Goal: Information Seeking & Learning: Learn about a topic

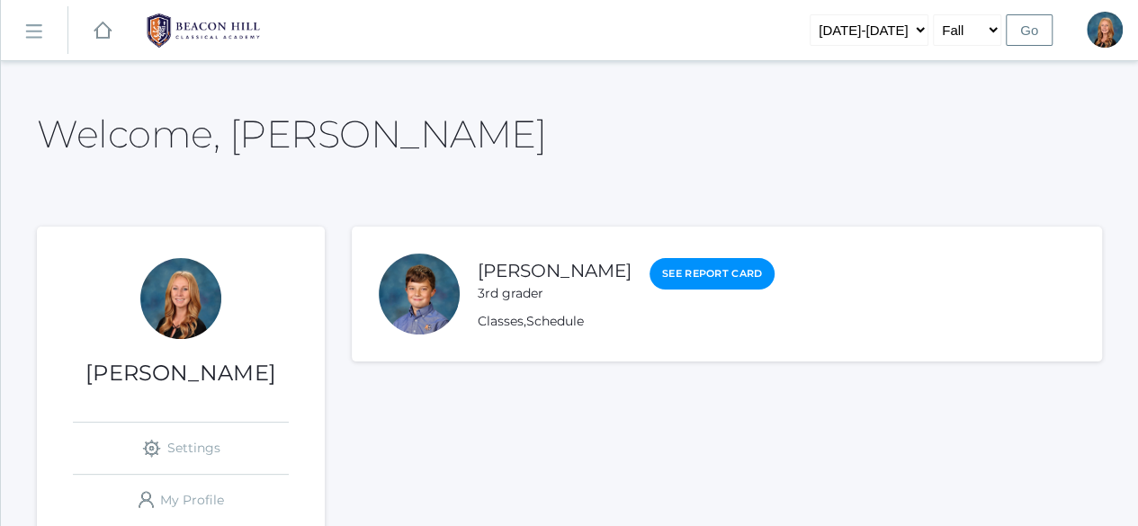
click at [40, 27] on rect at bounding box center [33, 31] width 29 height 29
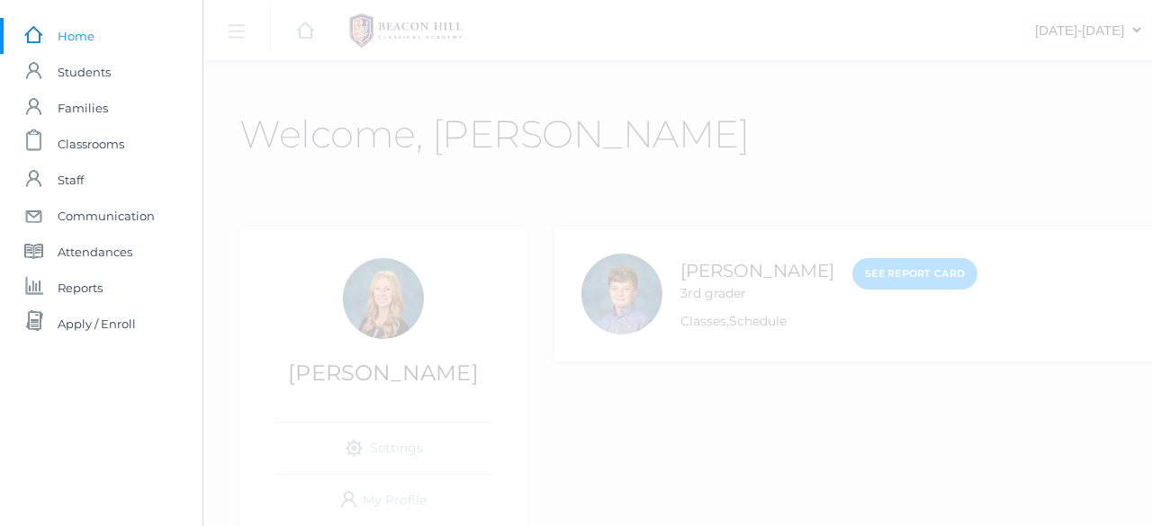
click at [91, 75] on span "Students" at bounding box center [84, 72] width 53 height 36
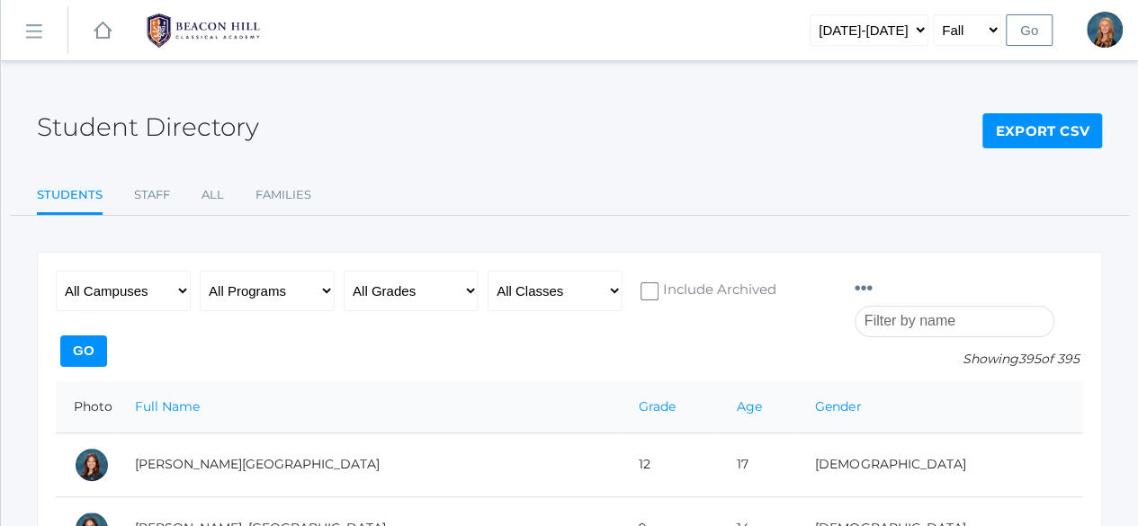
click at [929, 306] on input "search" at bounding box center [955, 321] width 200 height 31
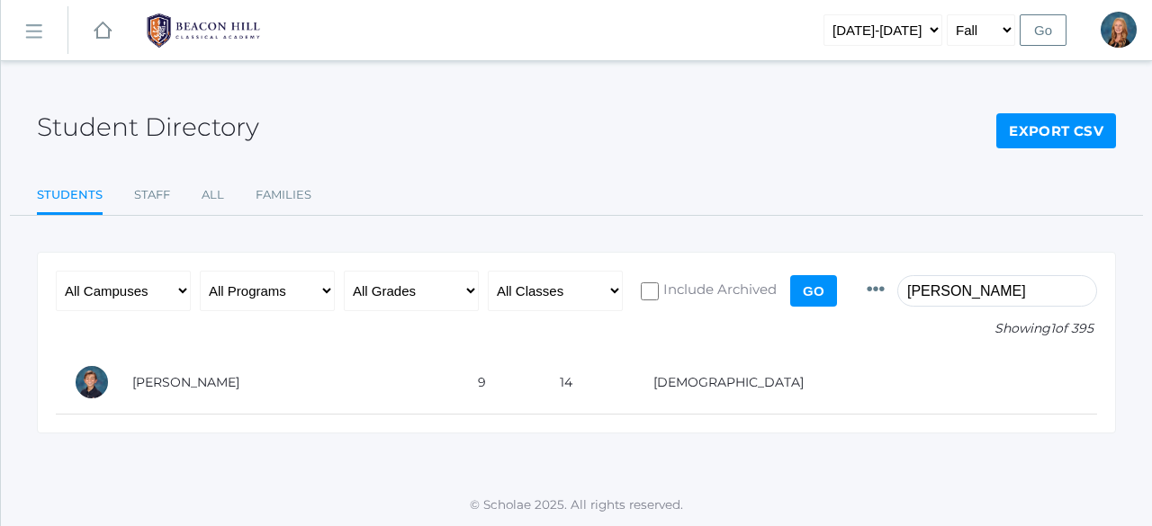
click at [220, 381] on td "[PERSON_NAME]" at bounding box center [287, 383] width 346 height 64
click at [956, 292] on input "matthew" at bounding box center [997, 290] width 200 height 31
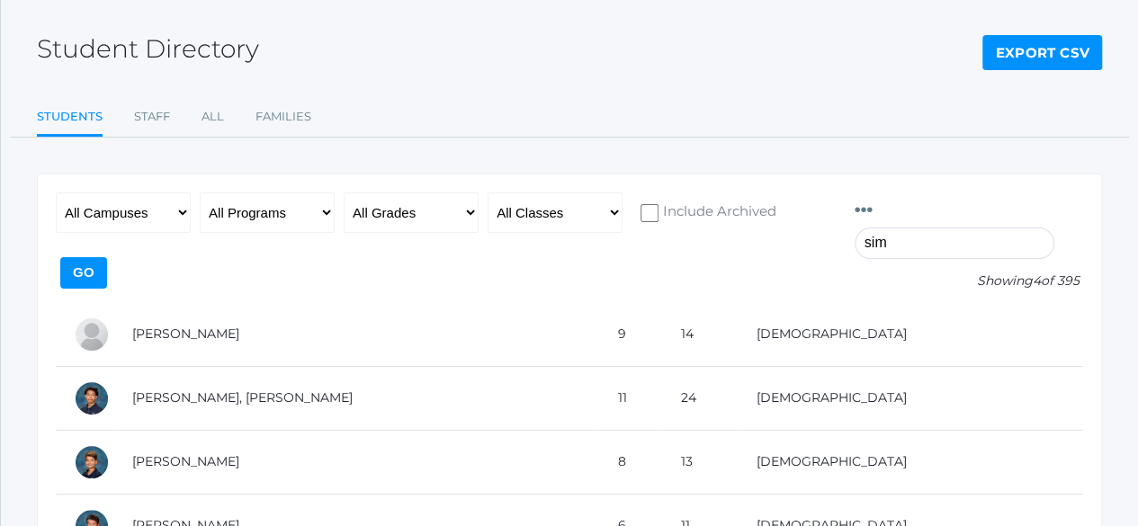
scroll to position [79, 0]
type input "sim"
click at [228, 365] on td "[PERSON_NAME], [PERSON_NAME]" at bounding box center [356, 397] width 485 height 64
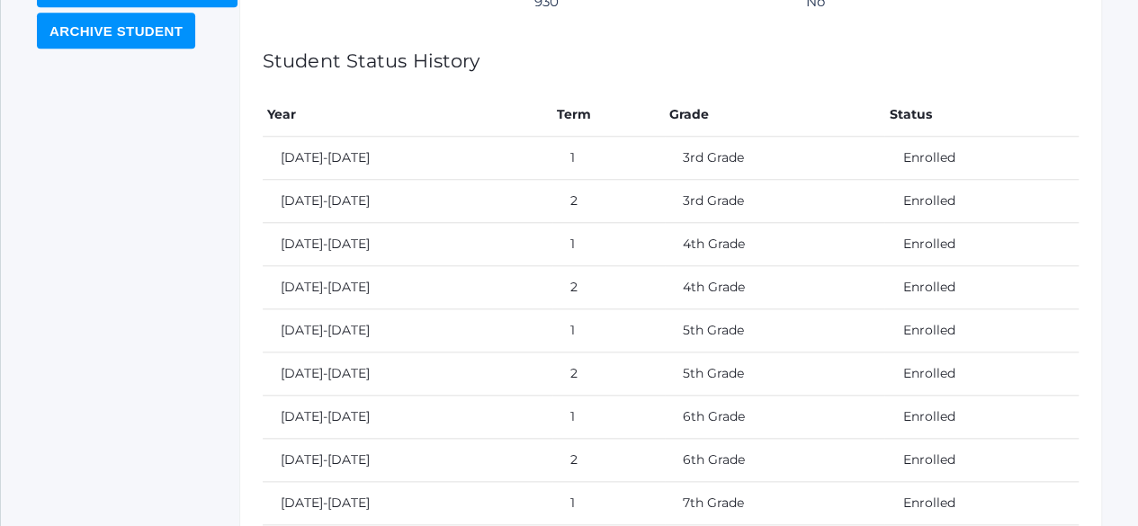
scroll to position [432, 0]
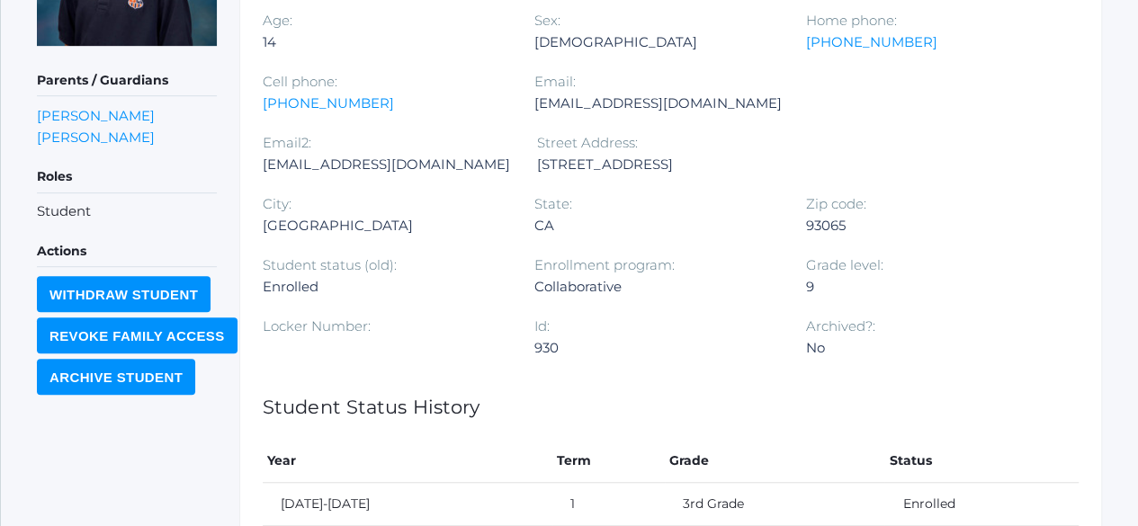
click at [76, 134] on link "Kristin Barone" at bounding box center [96, 137] width 118 height 17
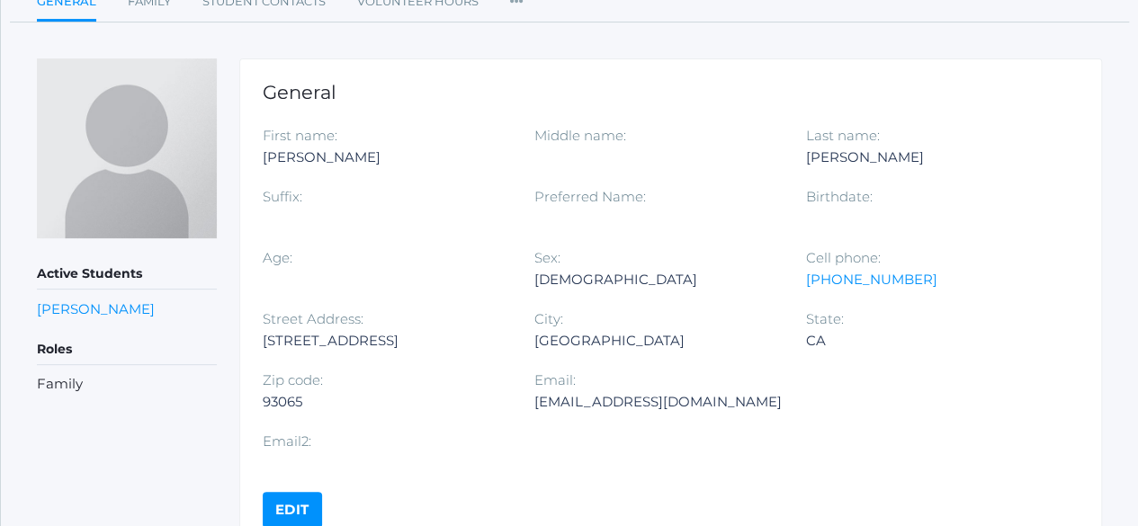
scroll to position [194, 0]
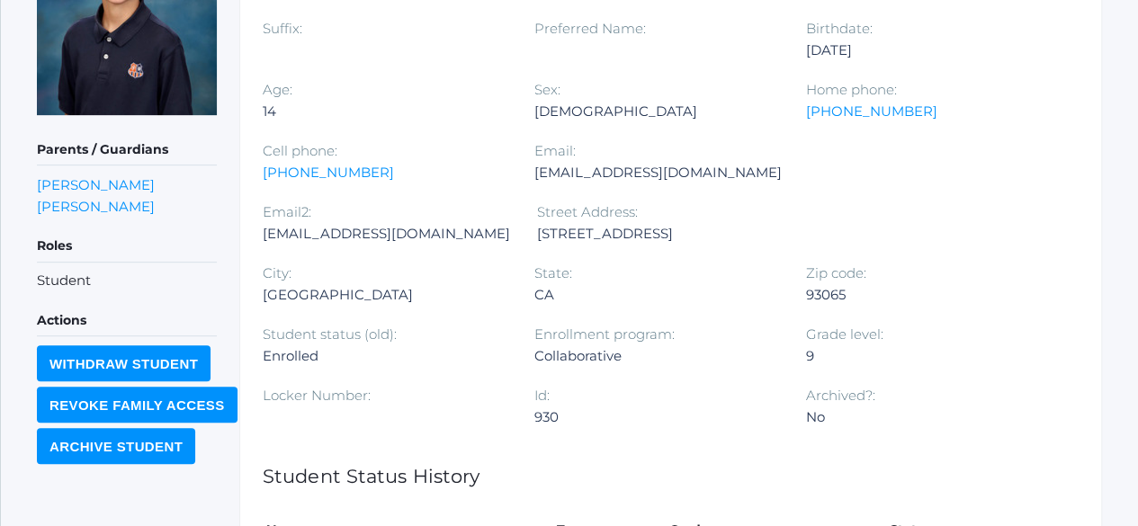
scroll to position [359, 0]
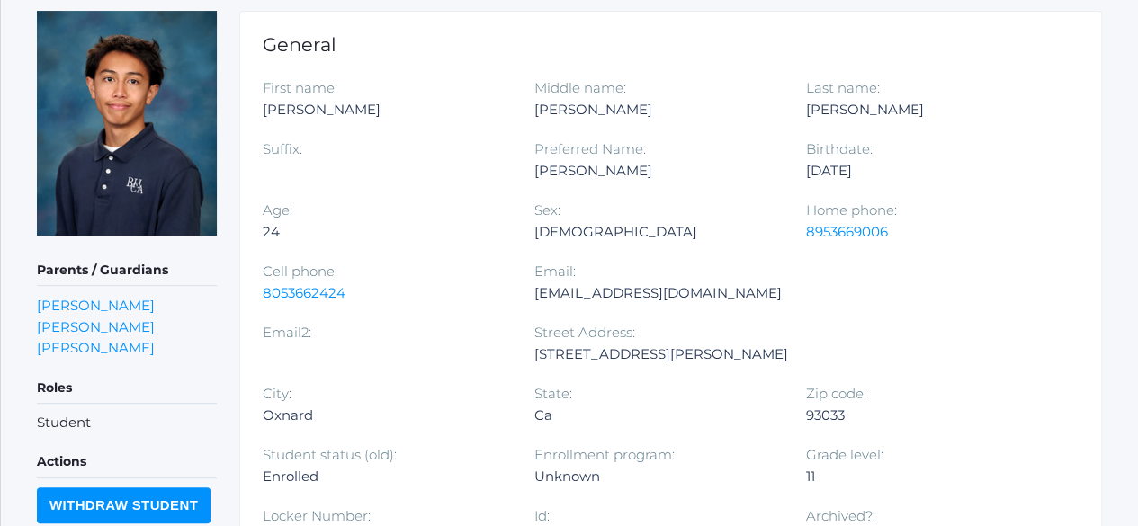
scroll to position [256, 0]
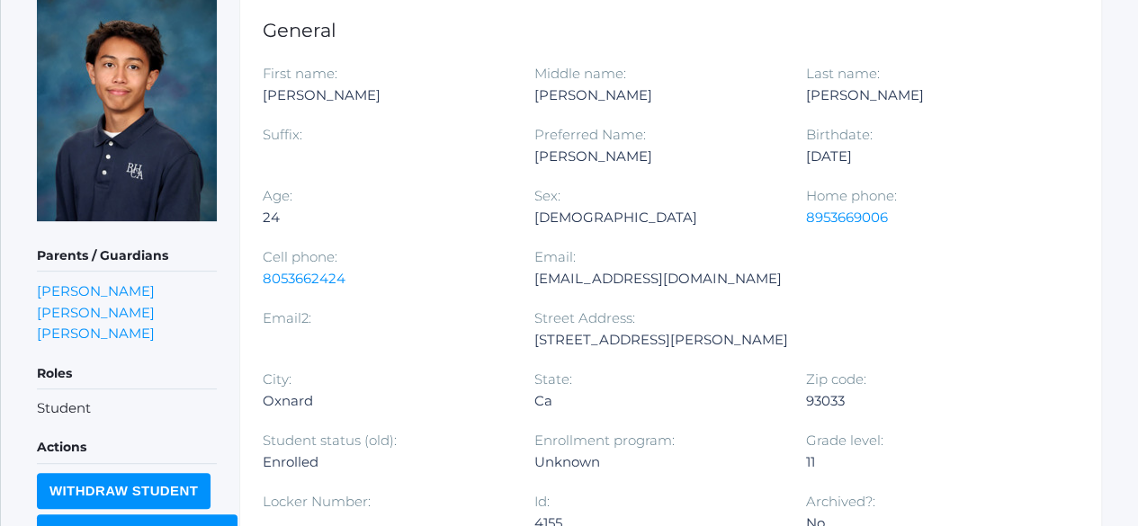
click at [111, 310] on link "Vanessa Lopez" at bounding box center [96, 312] width 118 height 17
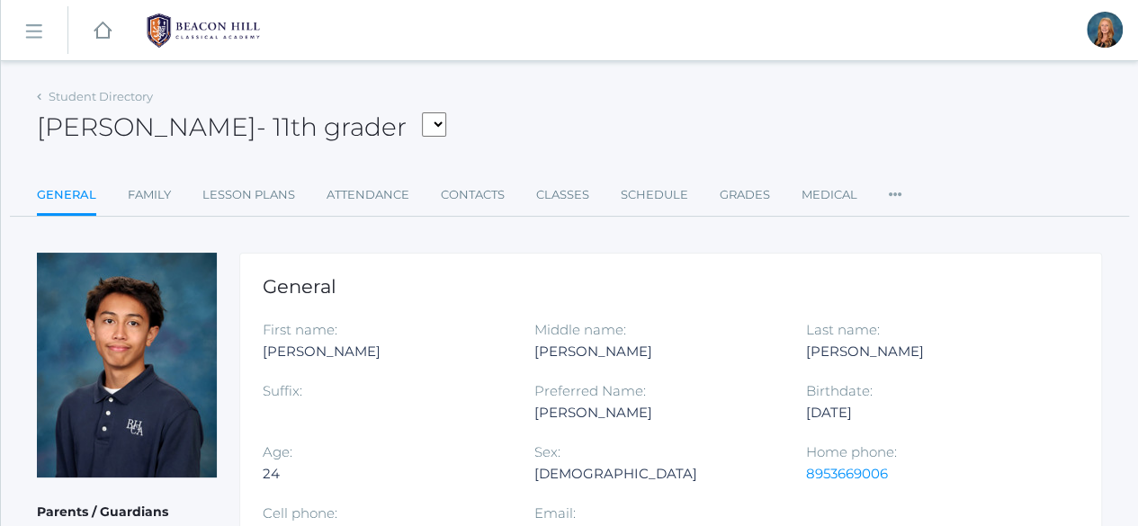
scroll to position [256, 0]
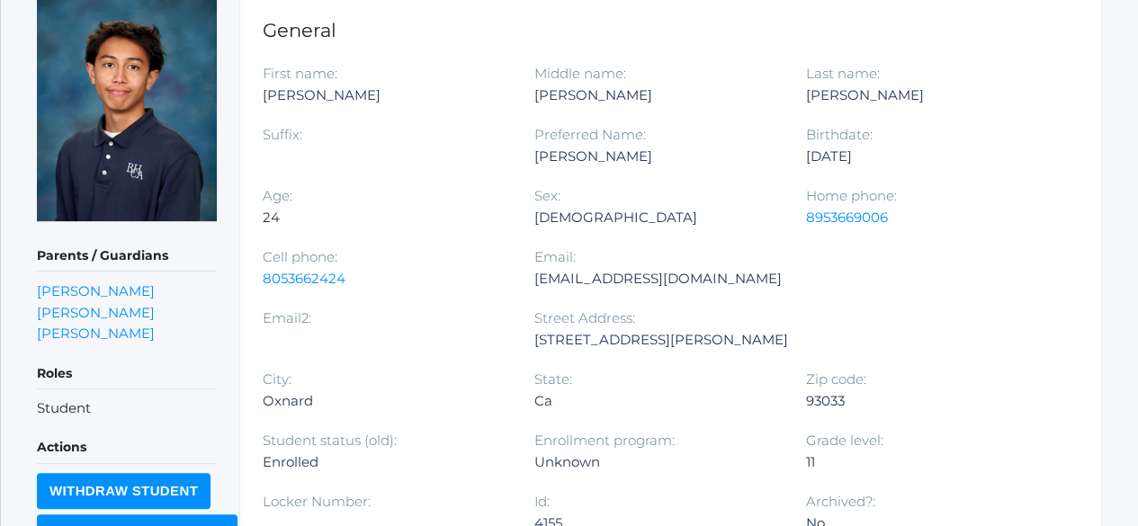
click at [126, 334] on link "Paulina Morales" at bounding box center [96, 333] width 118 height 17
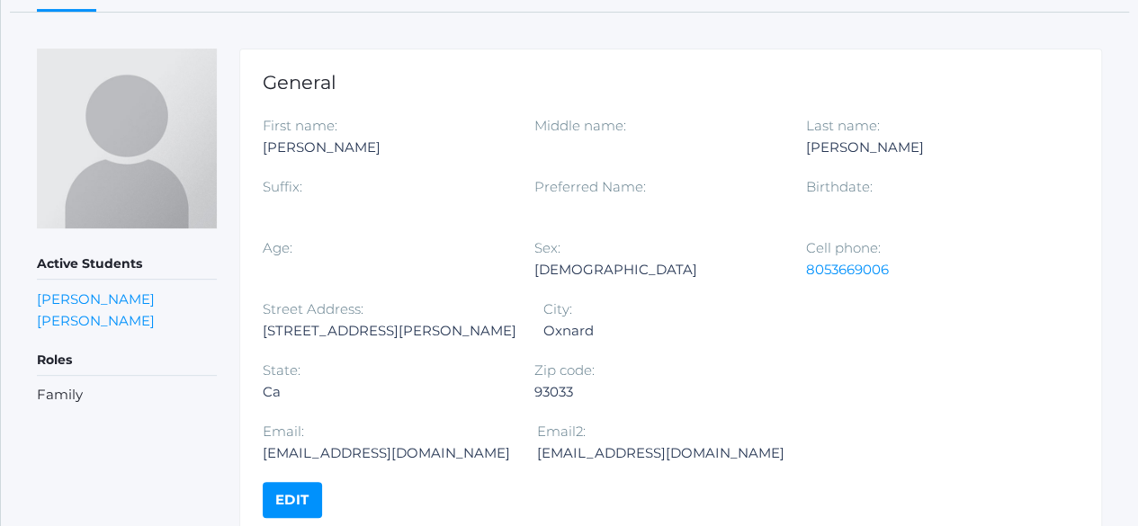
scroll to position [221, 0]
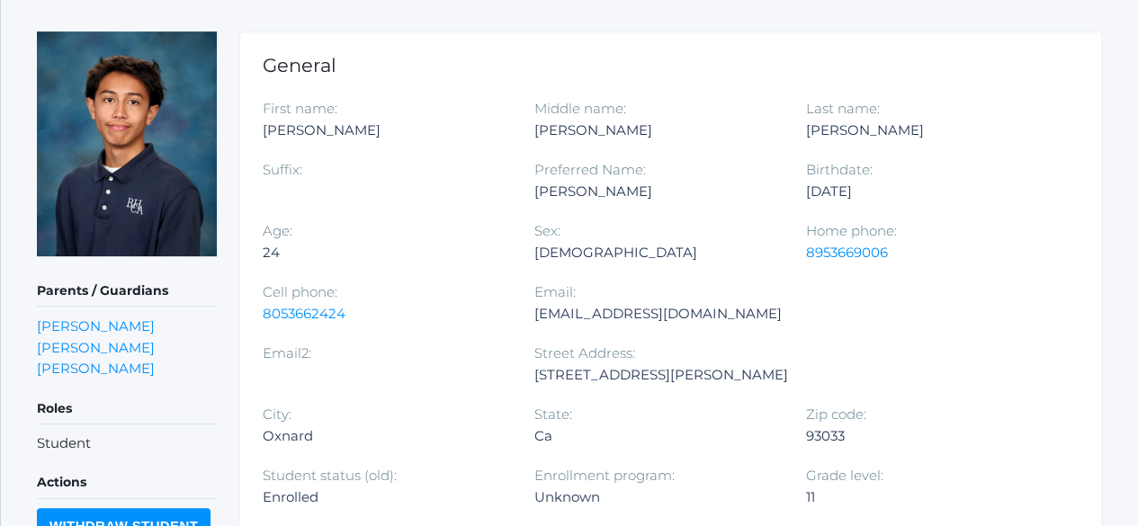
scroll to position [256, 0]
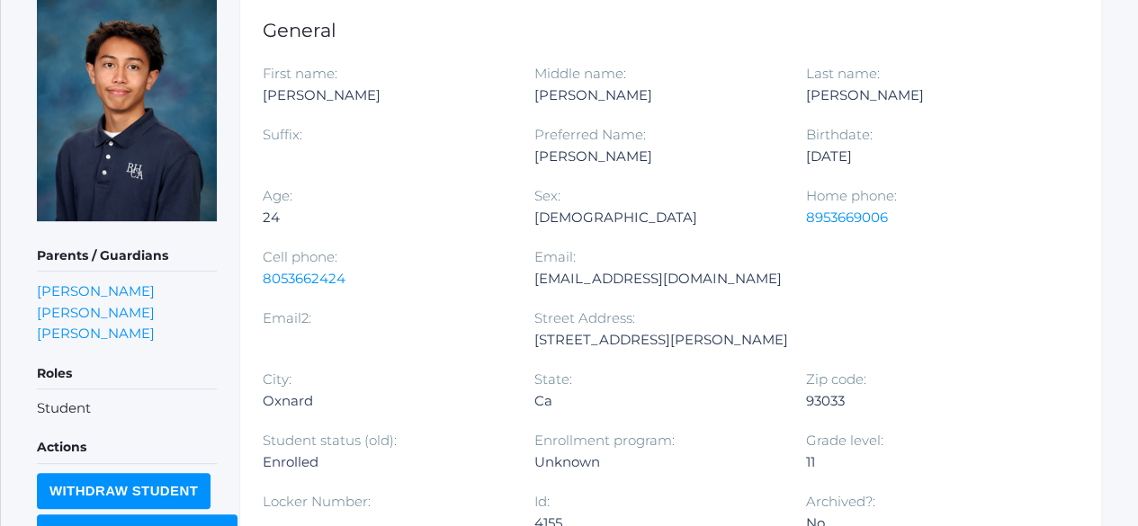
click at [88, 285] on link "Edward Simeon" at bounding box center [96, 291] width 118 height 17
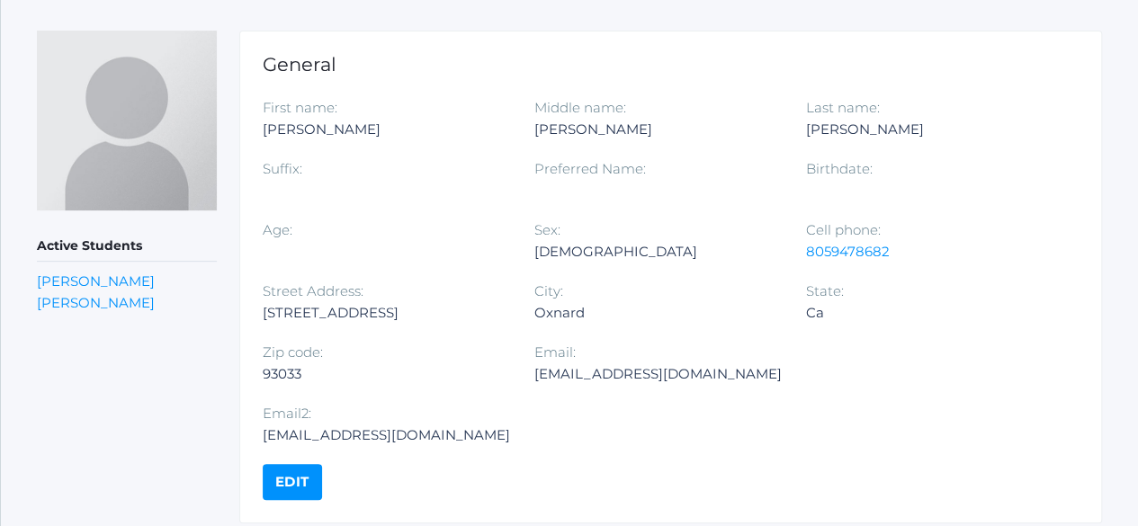
scroll to position [219, 0]
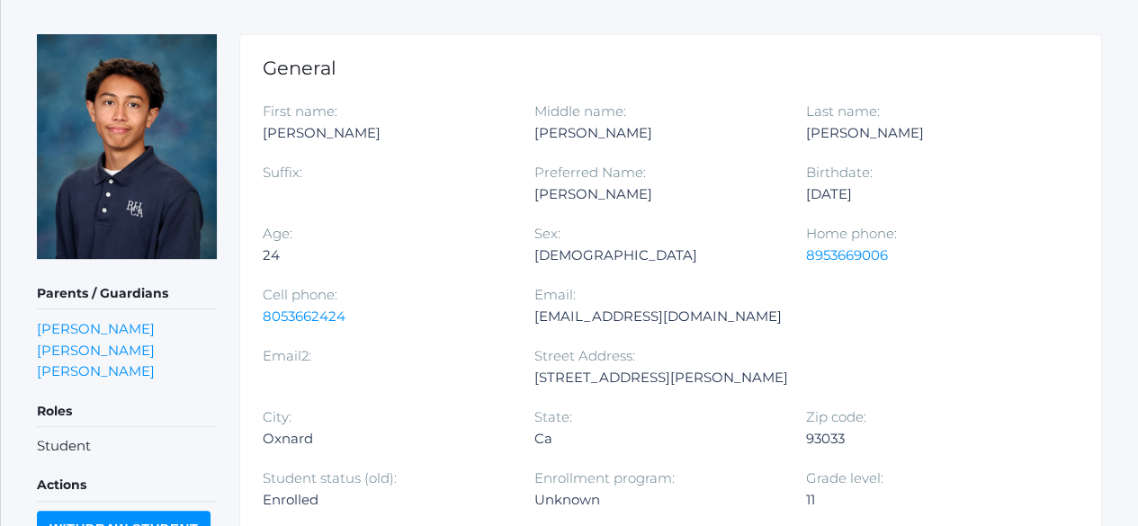
scroll to position [256, 0]
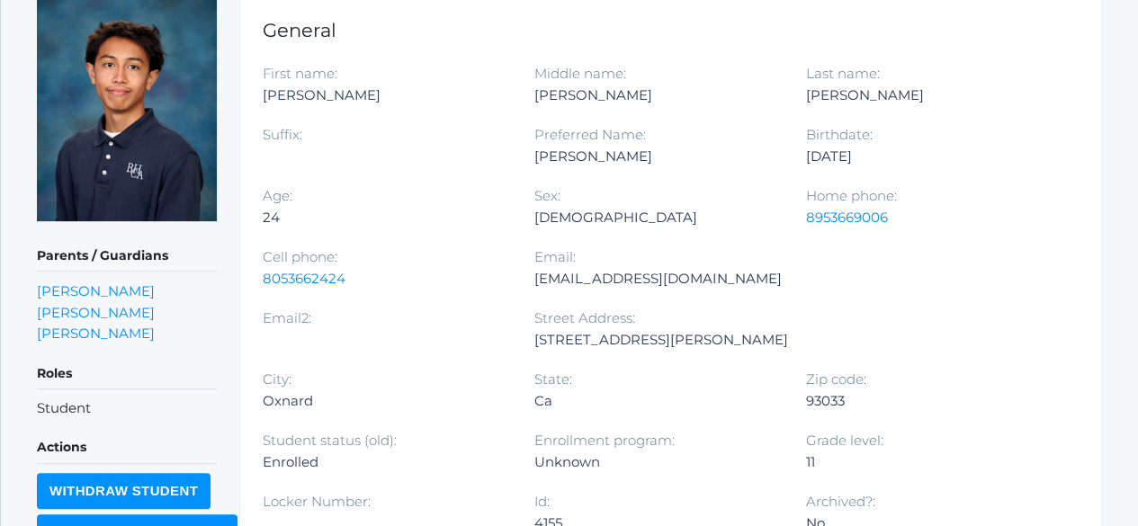
click at [87, 310] on link "Vanessa Lopez" at bounding box center [96, 312] width 118 height 17
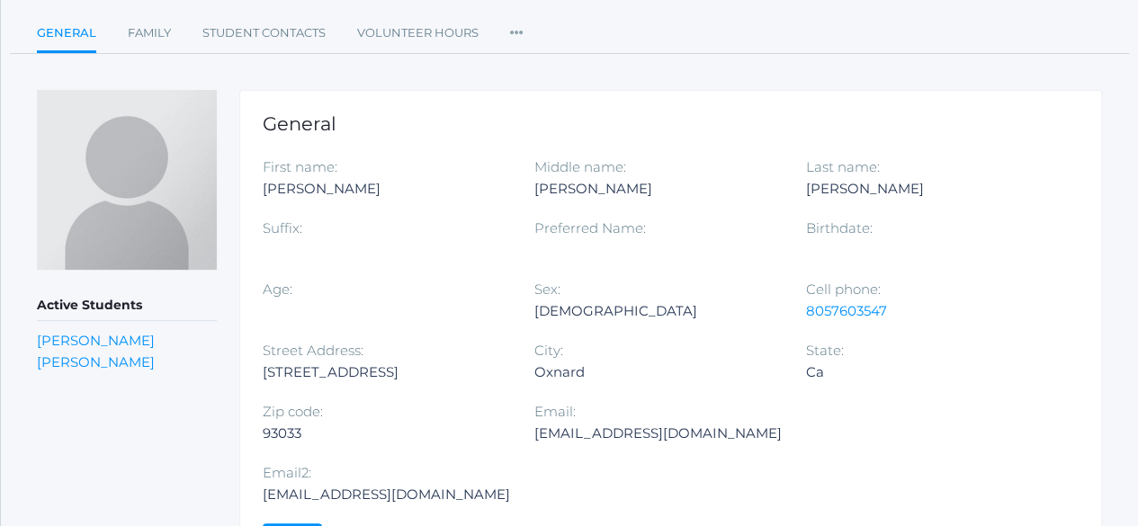
scroll to position [161, 0]
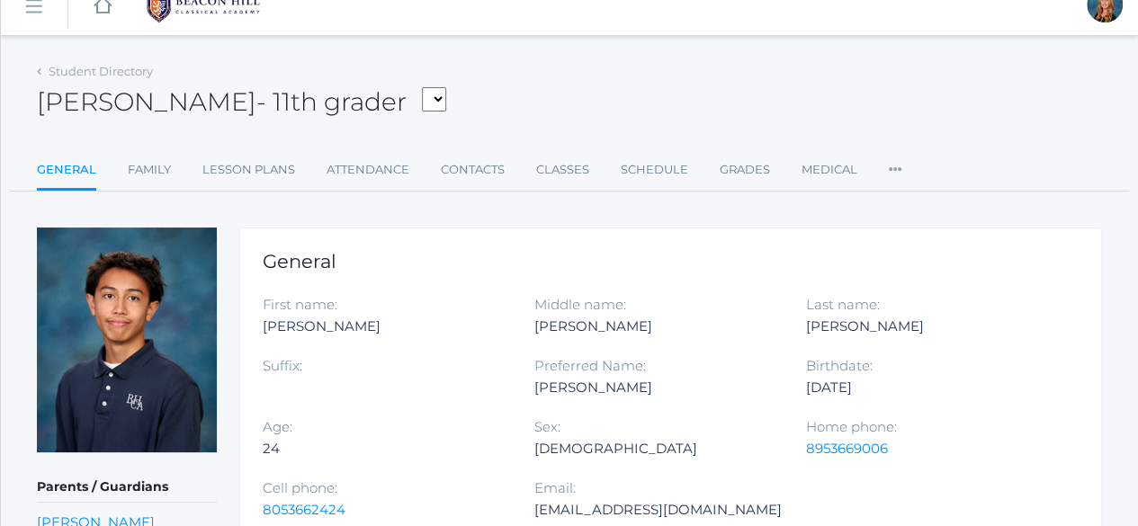
scroll to position [13, 0]
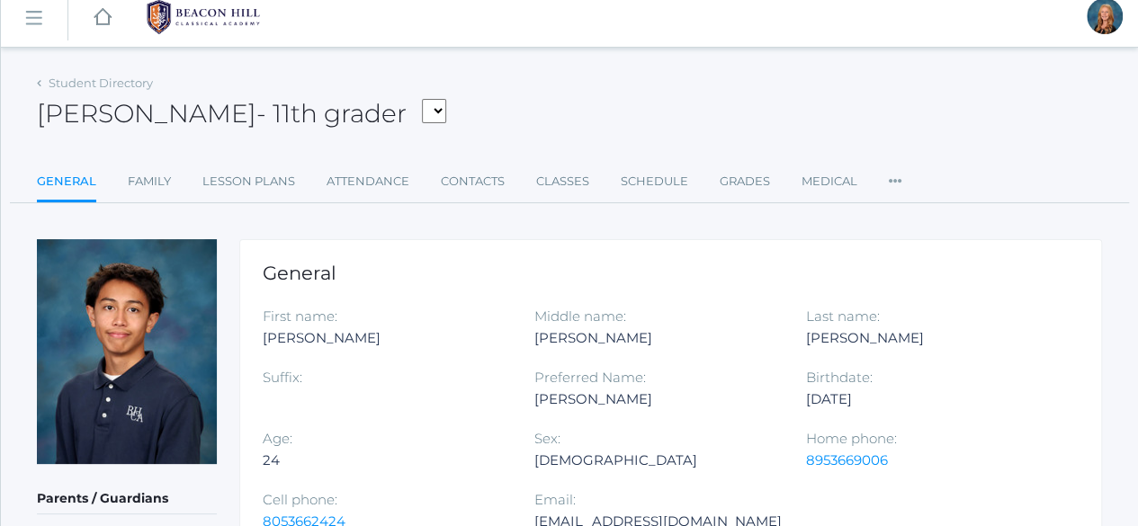
click at [148, 177] on link "Family" at bounding box center [149, 182] width 43 height 36
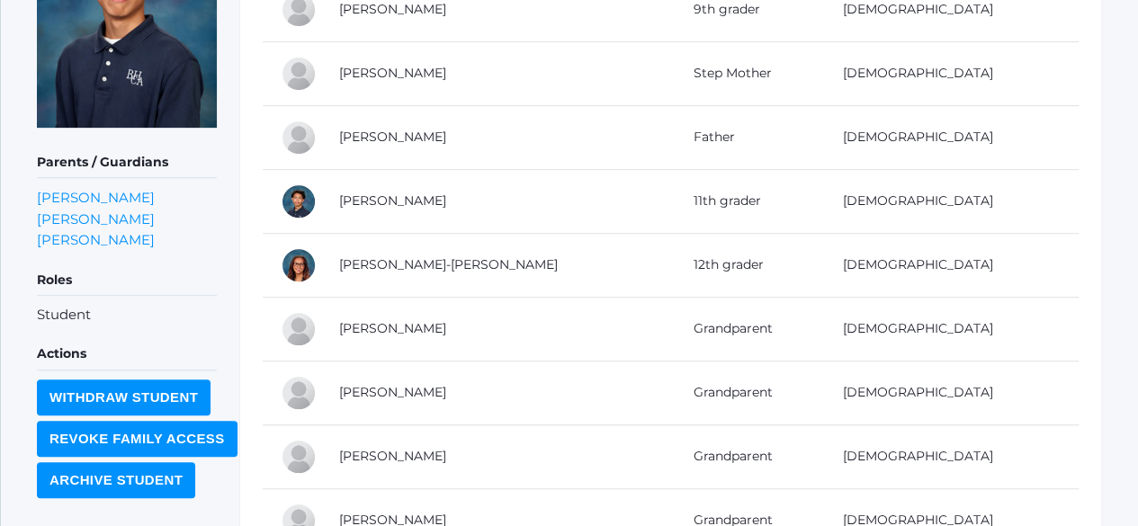
scroll to position [351, 0]
click at [106, 236] on link "Paulina Morales" at bounding box center [96, 238] width 118 height 17
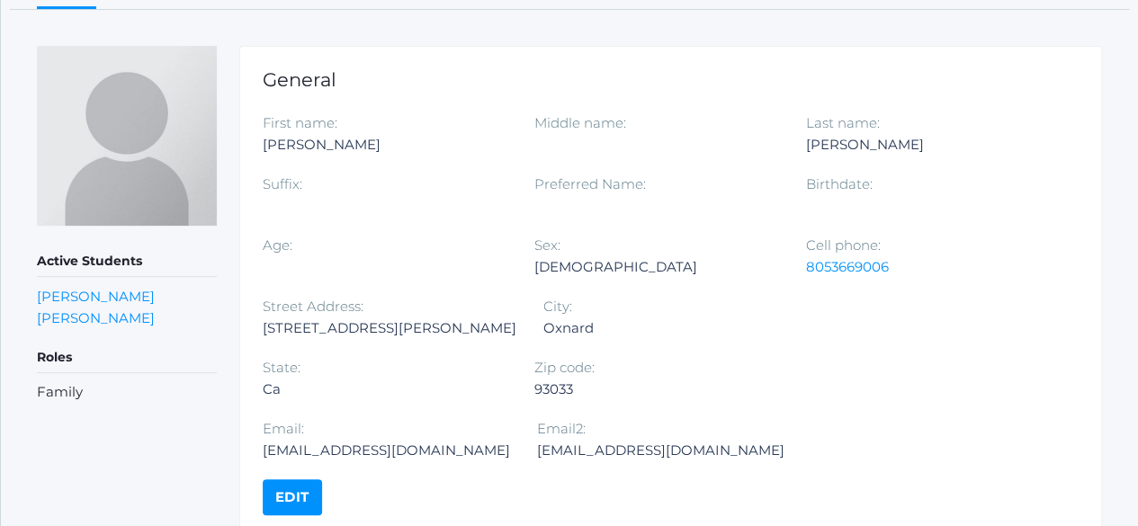
scroll to position [207, 0]
click at [129, 294] on link "Julian Simeon Morales" at bounding box center [96, 295] width 118 height 17
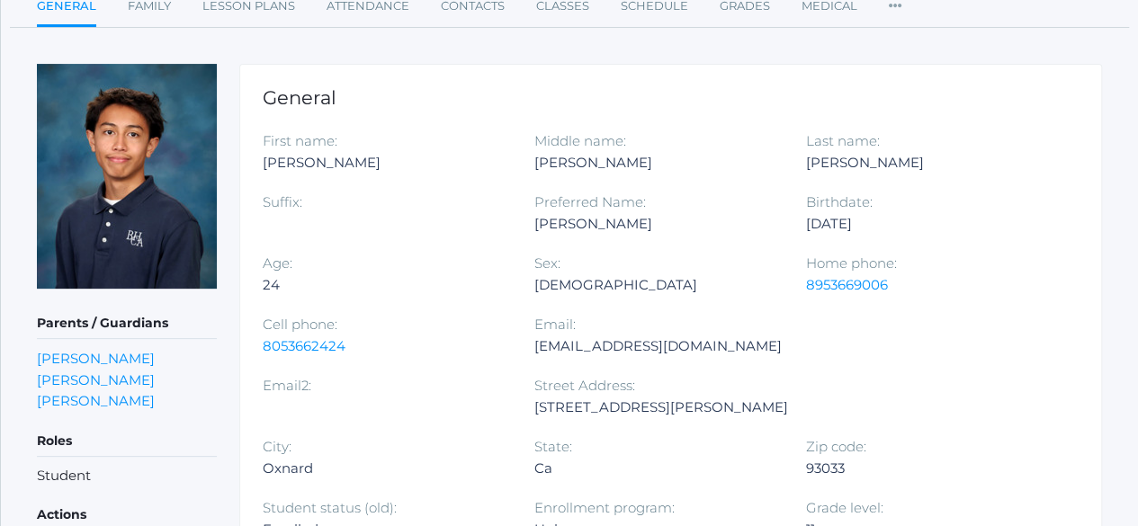
scroll to position [190, 0]
click at [74, 400] on link "Paulina Morales" at bounding box center [96, 399] width 118 height 17
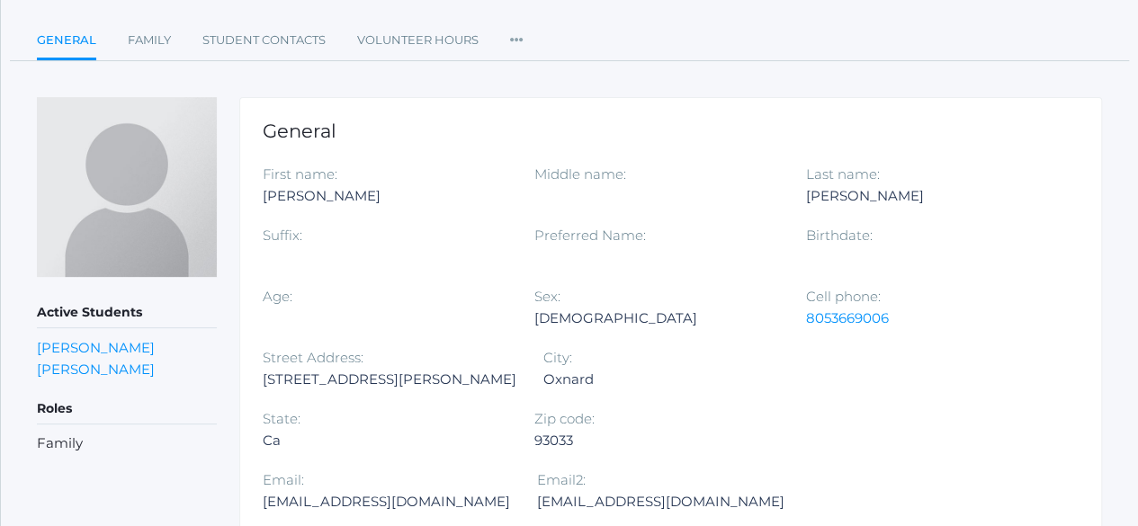
scroll to position [156, 0]
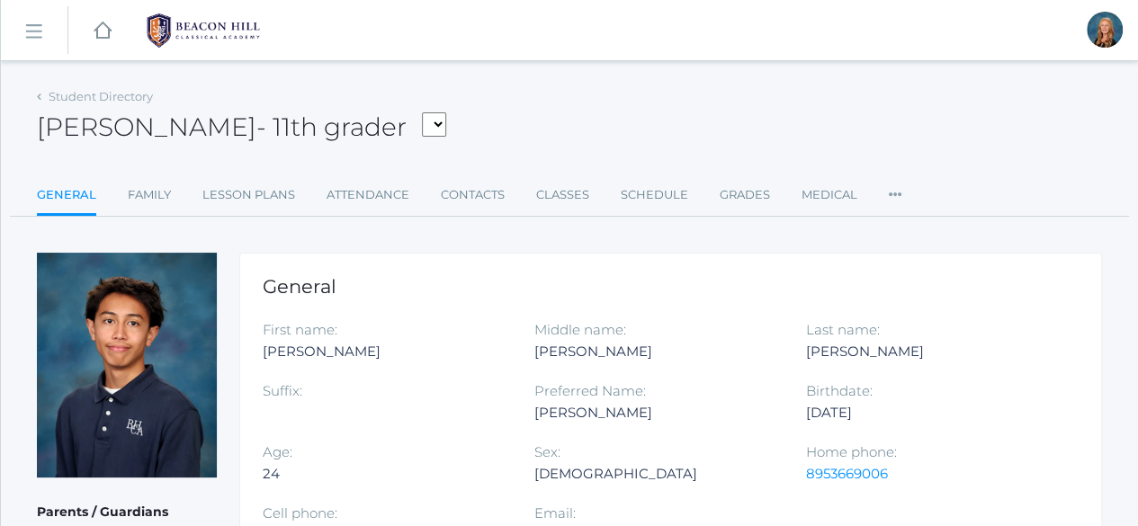
click at [58, 94] on link "Student Directory" at bounding box center [101, 96] width 104 height 14
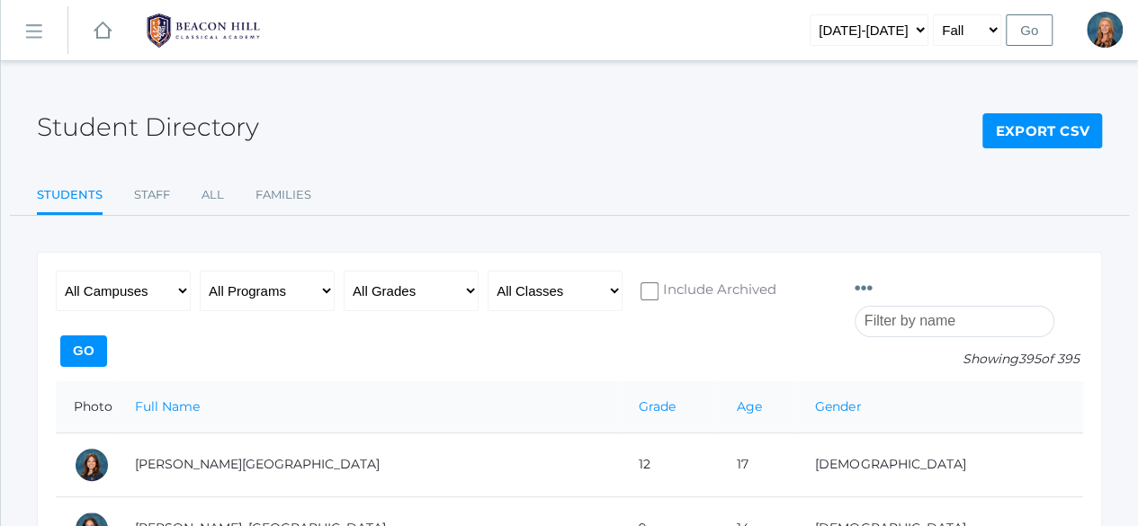
click at [944, 306] on input "search" at bounding box center [955, 321] width 200 height 31
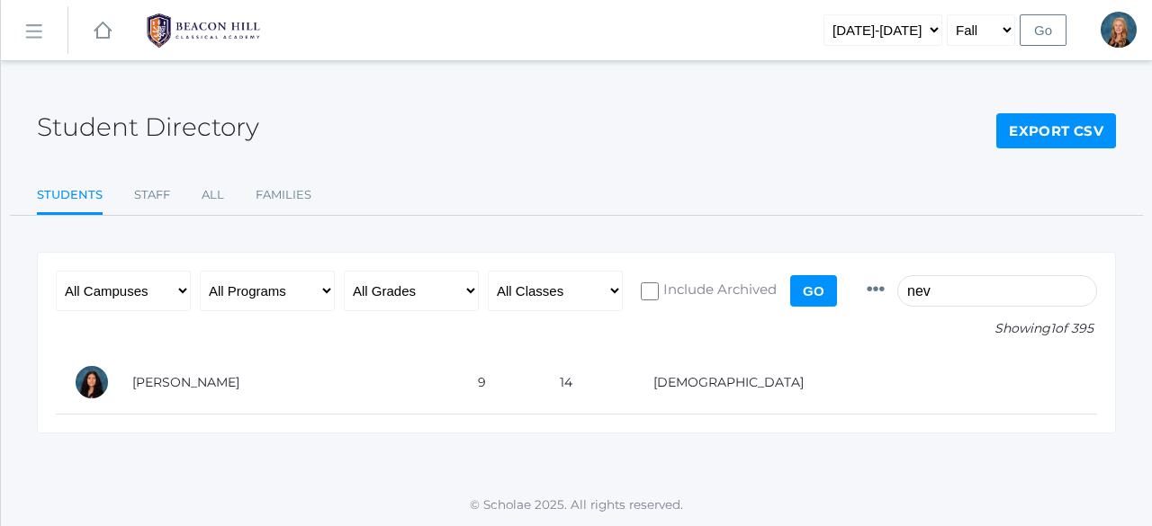
type input "nev"
click at [266, 391] on td "Torok, Nevaeh" at bounding box center [287, 383] width 346 height 64
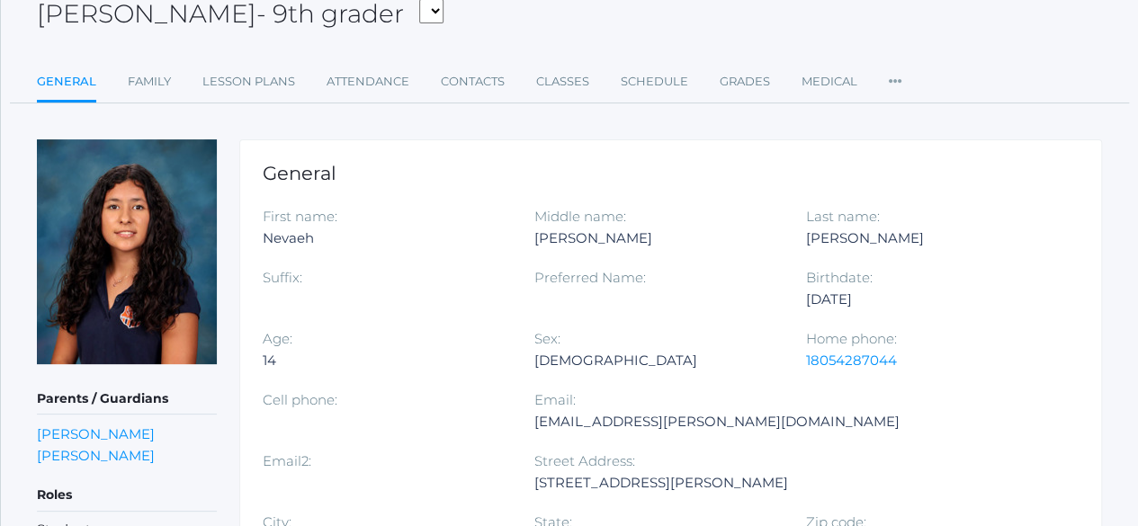
scroll to position [114, 0]
click at [88, 453] on link "[PERSON_NAME]" at bounding box center [96, 454] width 118 height 17
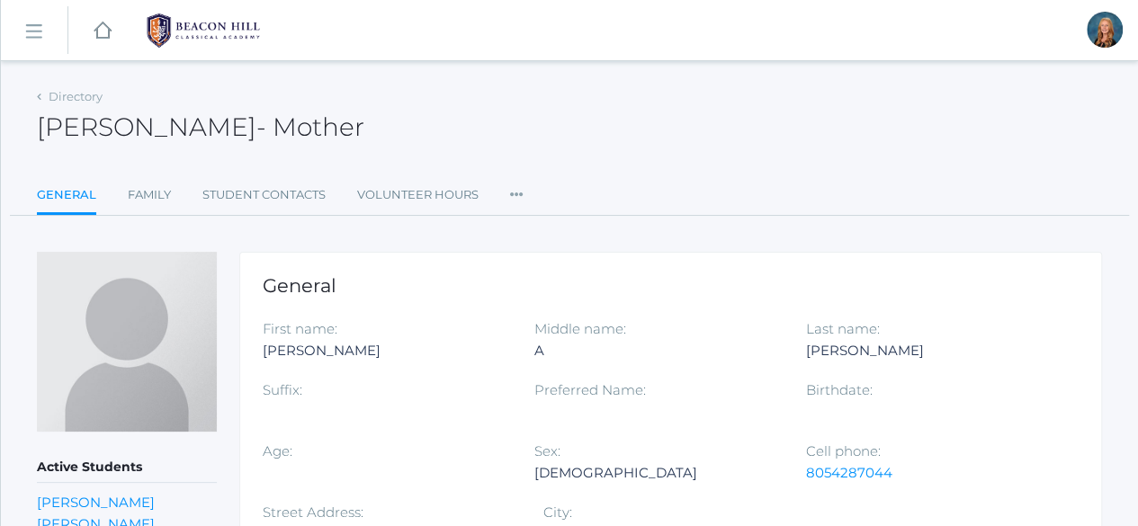
click at [180, 30] on img at bounding box center [203, 30] width 135 height 45
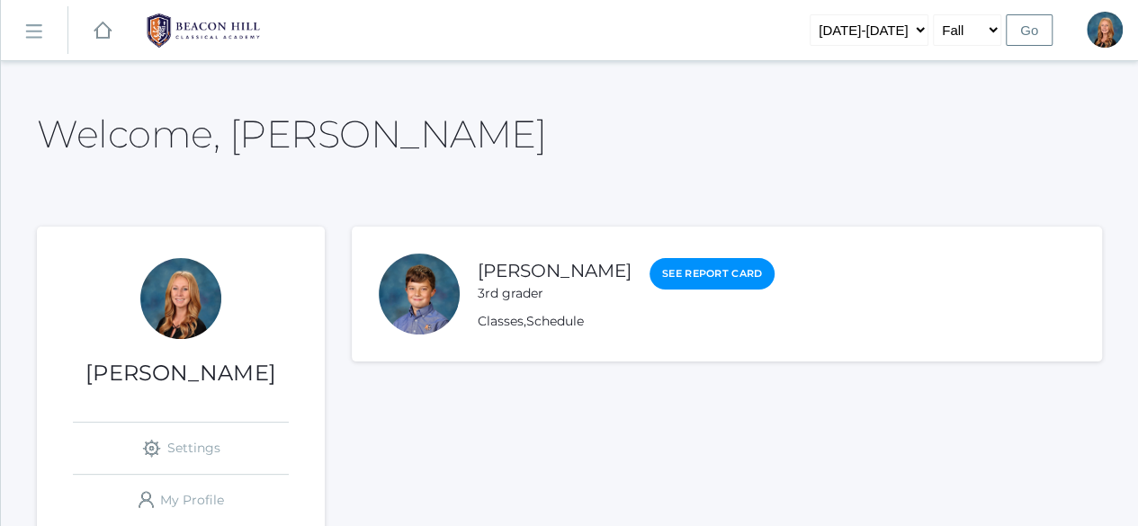
click at [40, 31] on rect at bounding box center [33, 31] width 29 height 29
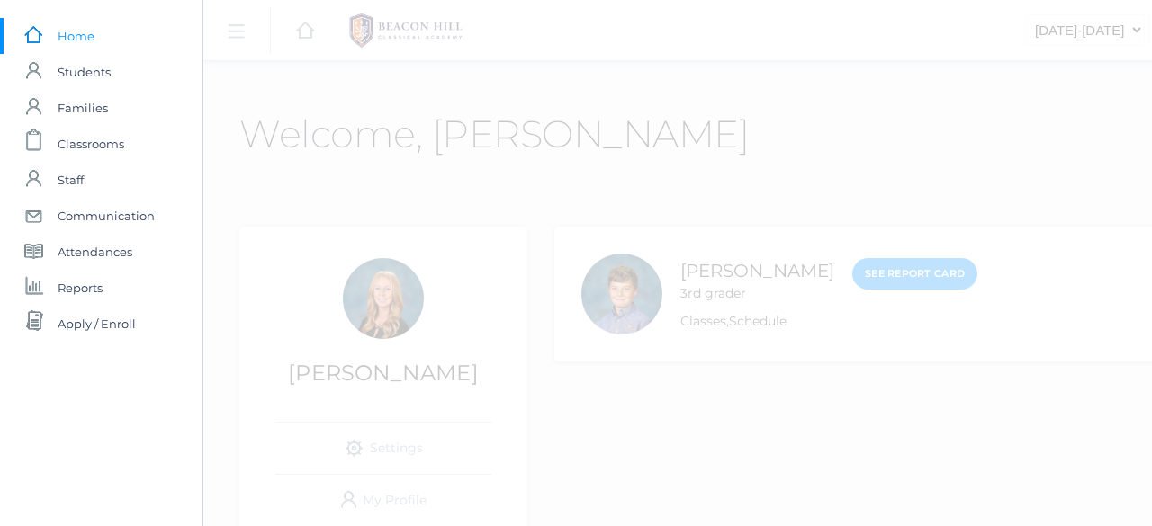
click at [76, 75] on span "Students" at bounding box center [84, 72] width 53 height 36
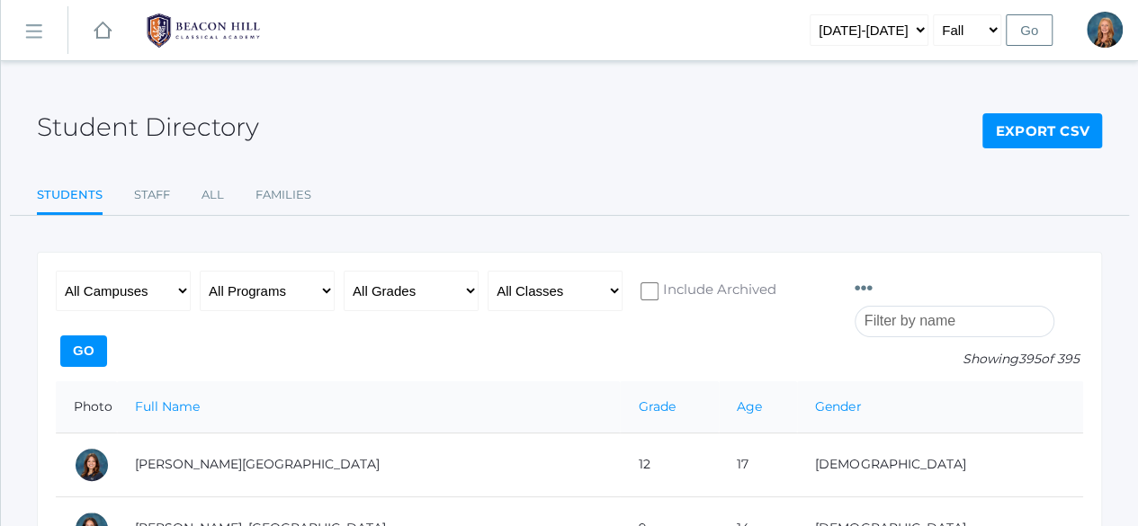
click at [954, 306] on input "search" at bounding box center [955, 321] width 200 height 31
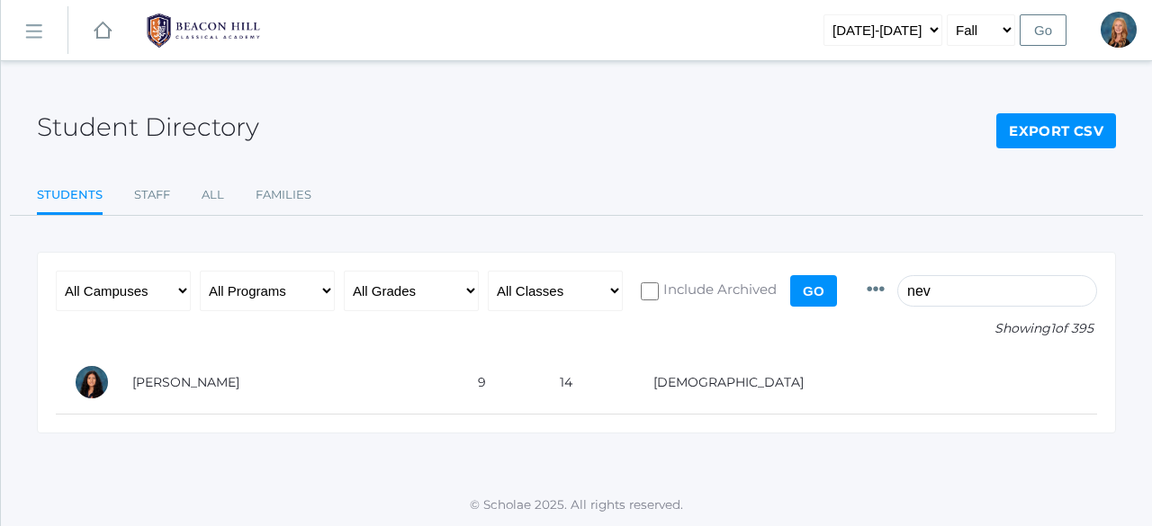
click at [162, 378] on td "[PERSON_NAME]" at bounding box center [287, 383] width 346 height 64
click at [934, 289] on input "nev" at bounding box center [997, 290] width 200 height 31
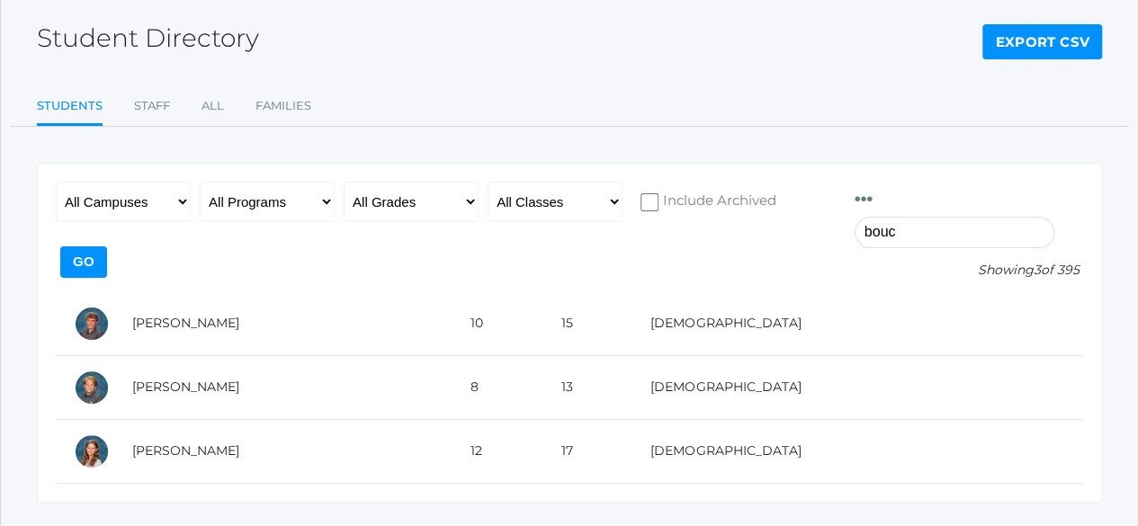
scroll to position [90, 0]
type input "bouc"
click at [191, 421] on td "[PERSON_NAME]" at bounding box center [283, 450] width 338 height 64
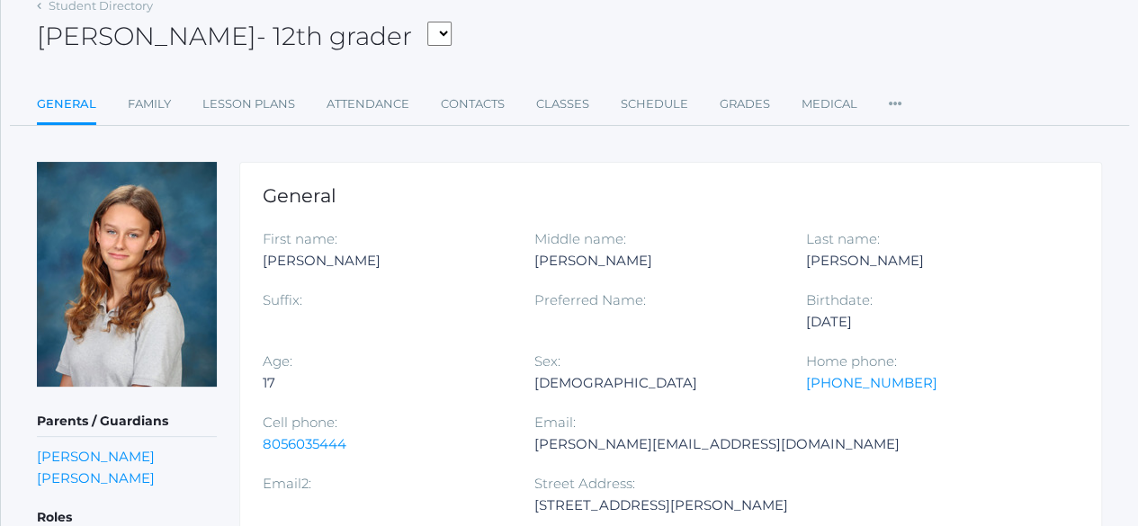
scroll to position [92, 0]
click at [119, 474] on link "[PERSON_NAME]" at bounding box center [96, 477] width 118 height 17
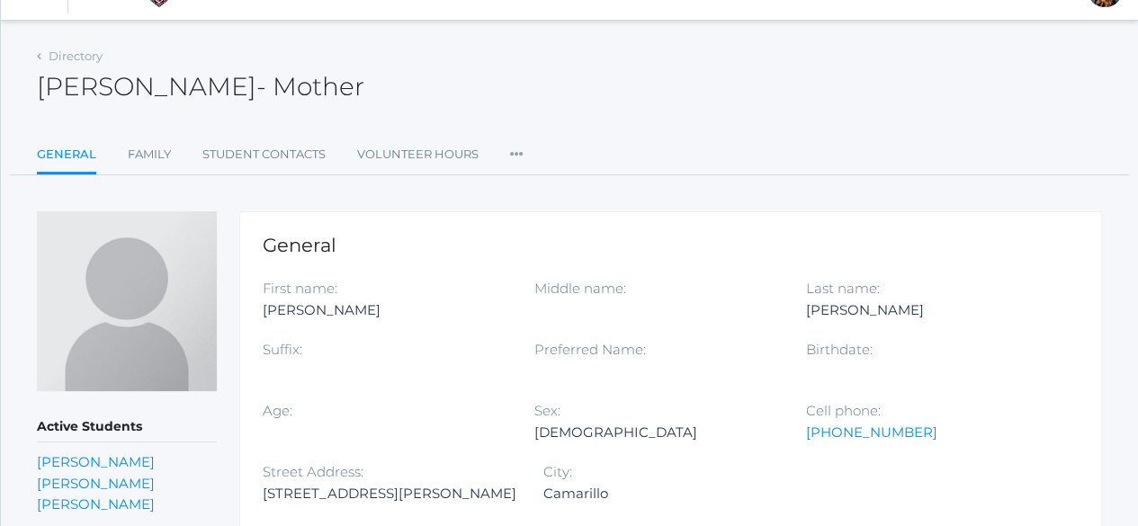
scroll to position [42, 0]
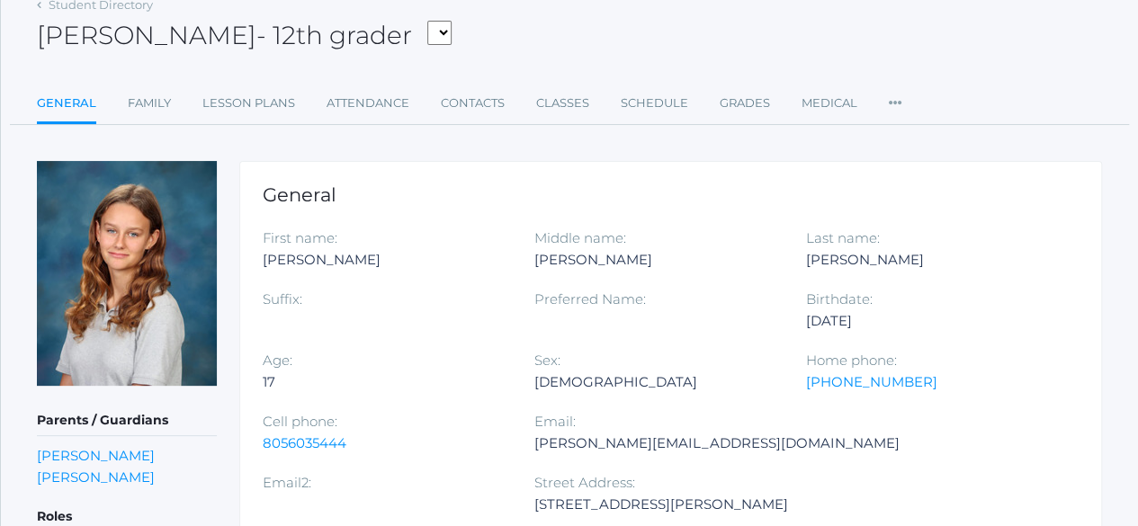
click at [90, 6] on link "Student Directory" at bounding box center [101, 4] width 104 height 14
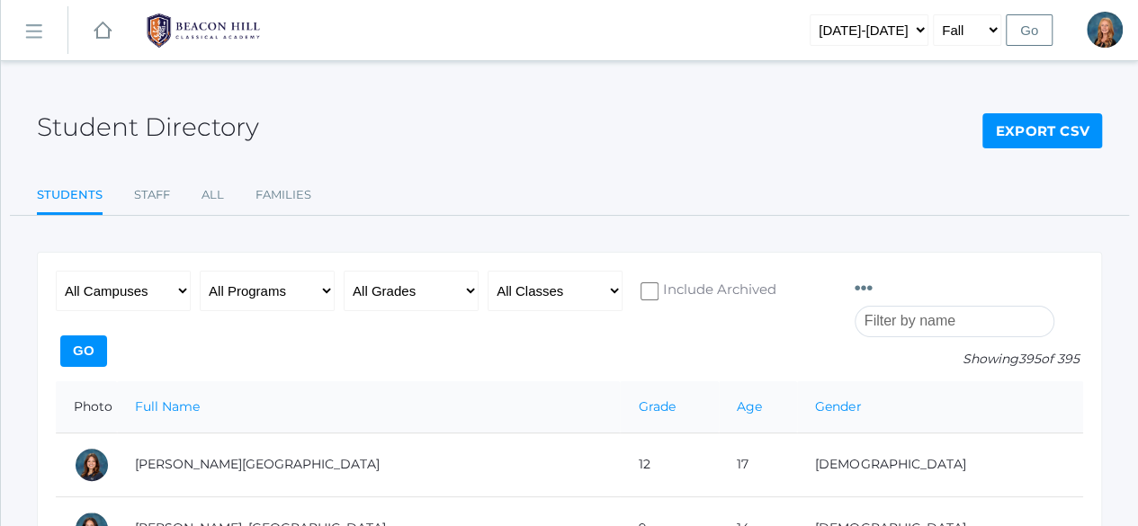
click at [958, 306] on input "search" at bounding box center [955, 321] width 200 height 31
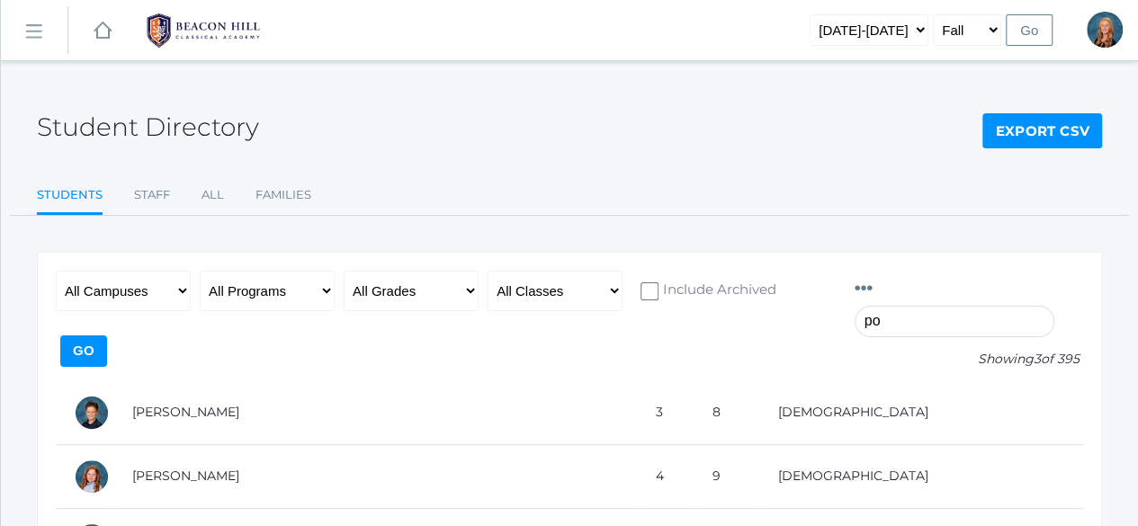
type input "p"
type input "o"
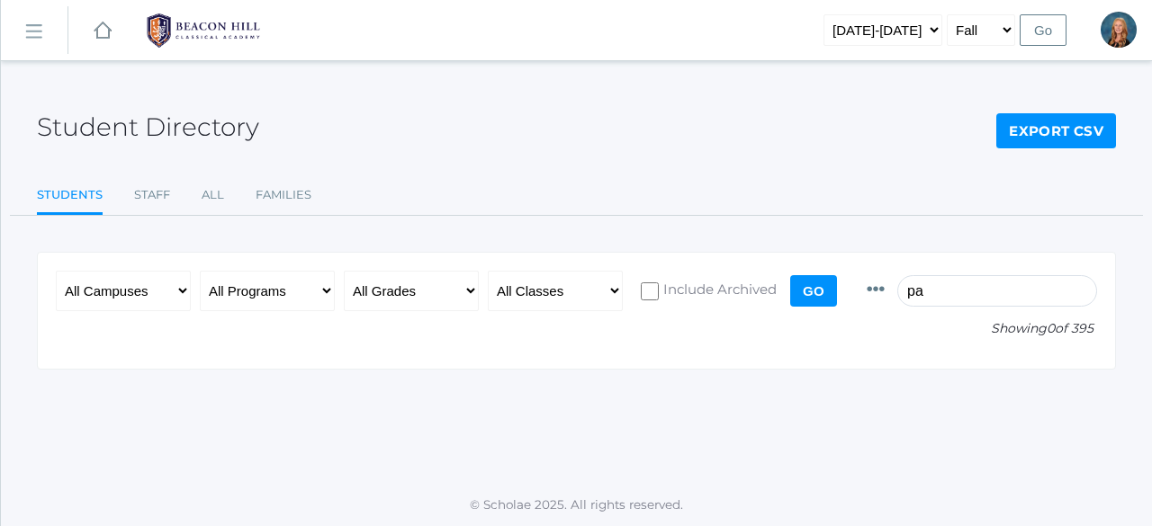
type input "p"
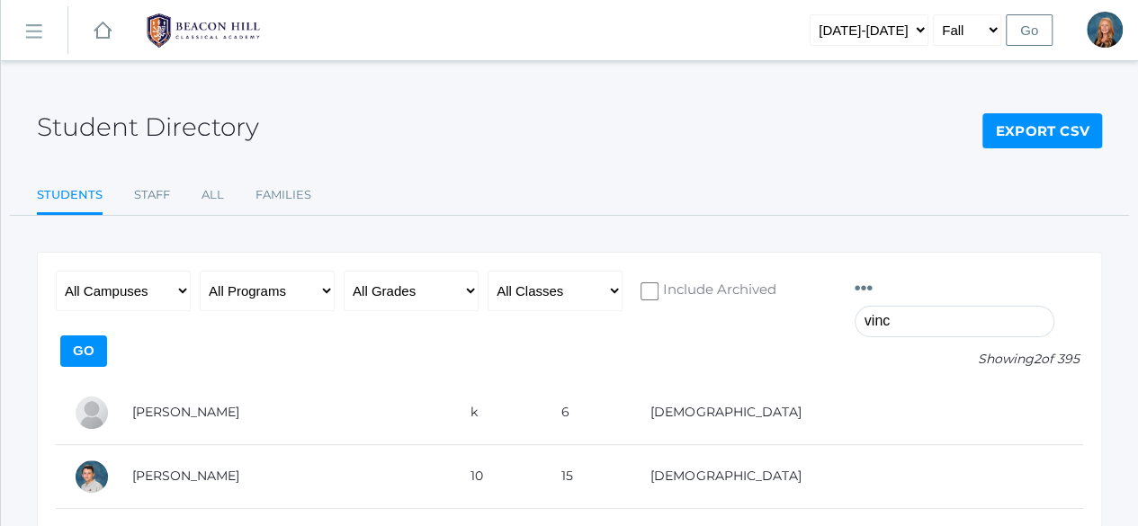
click at [203, 445] on td "[PERSON_NAME]" at bounding box center [283, 477] width 338 height 64
click at [925, 306] on input "vinc" at bounding box center [955, 321] width 200 height 31
type input "ellis"
click at [202, 445] on td "Ellis, Leonardo" at bounding box center [284, 477] width 341 height 64
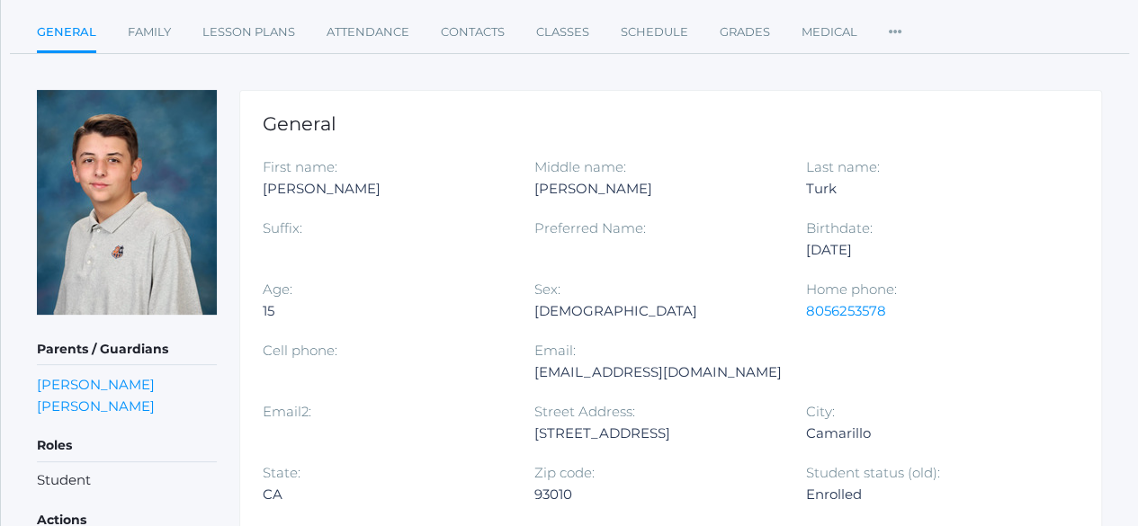
scroll to position [164, 0]
click at [77, 400] on link "[PERSON_NAME]" at bounding box center [96, 405] width 118 height 17
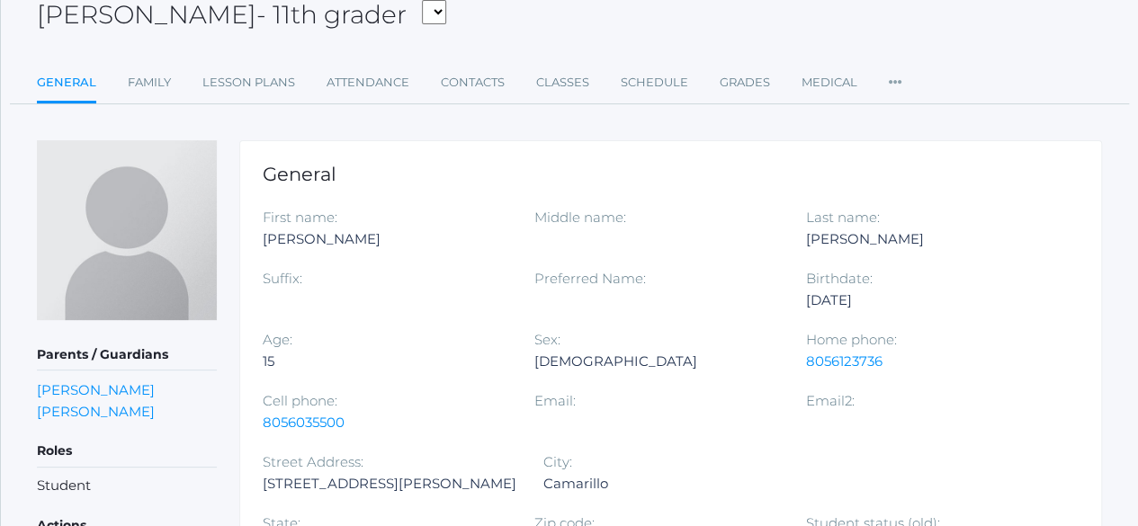
scroll to position [113, 0]
click at [88, 404] on link "[PERSON_NAME]" at bounding box center [96, 410] width 118 height 17
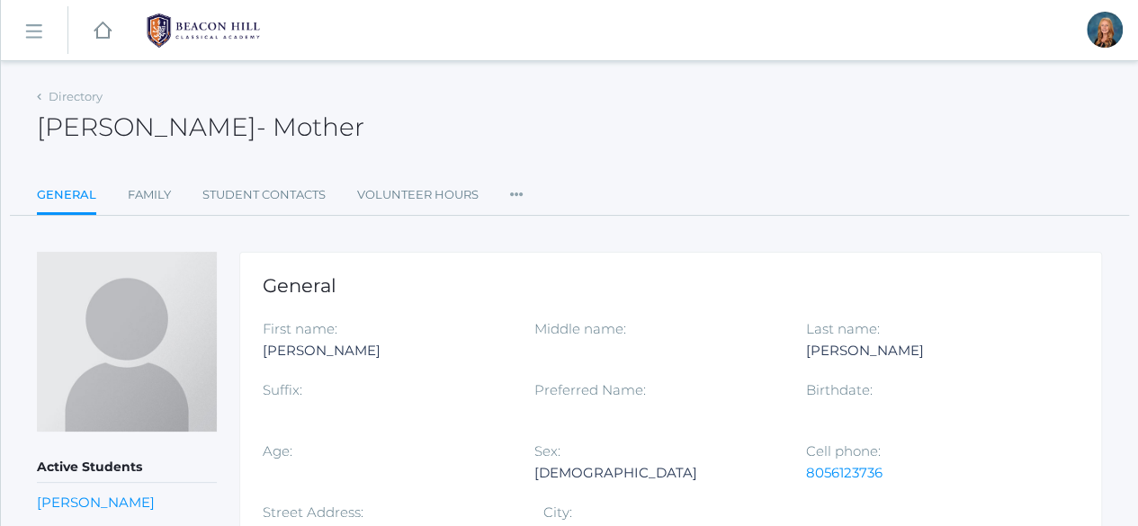
click at [54, 98] on link "Directory" at bounding box center [76, 96] width 54 height 14
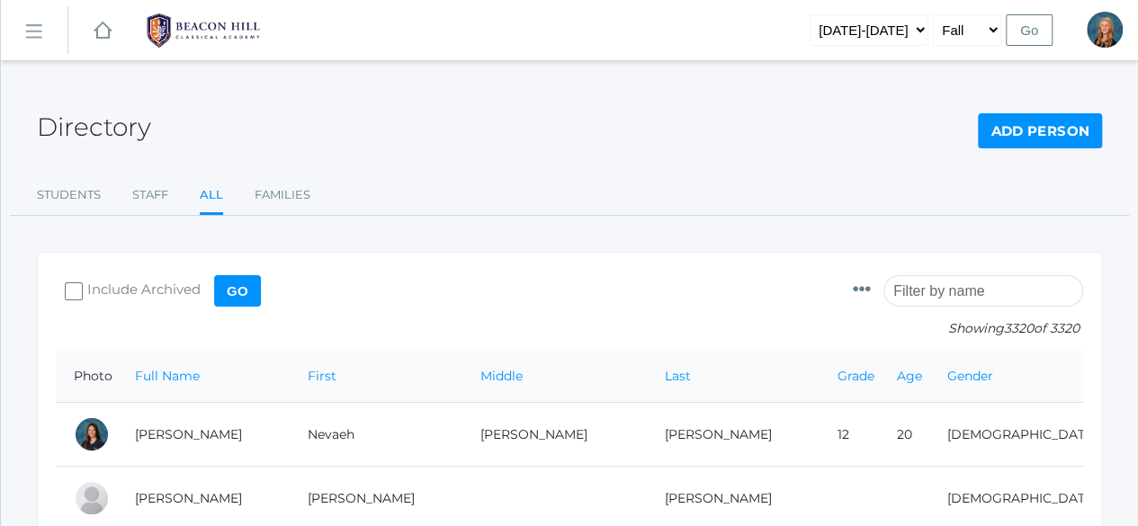
click at [930, 286] on input "search" at bounding box center [984, 290] width 200 height 31
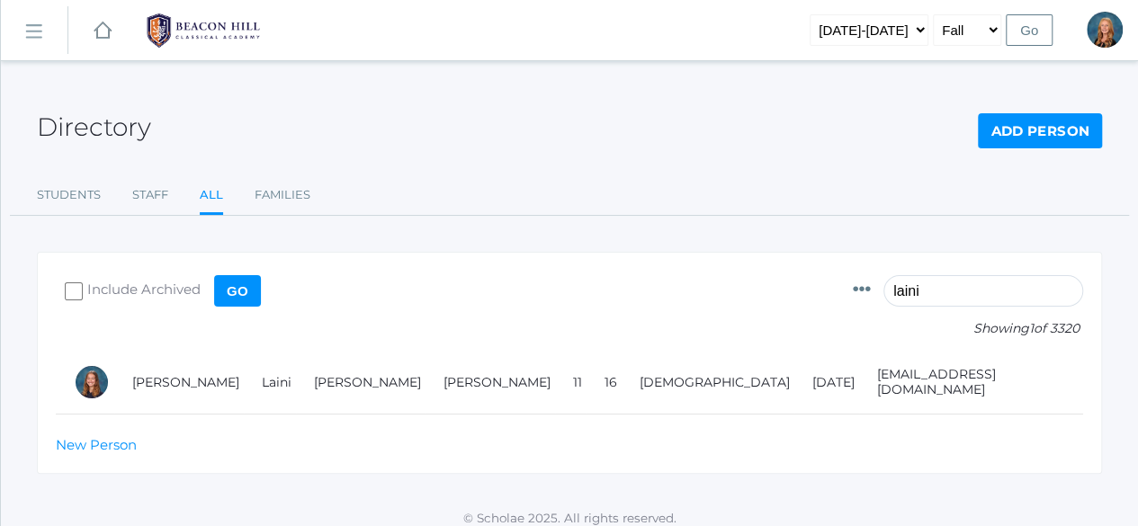
type input "laini"
click at [244, 385] on td "[PERSON_NAME]" at bounding box center [179, 383] width 130 height 64
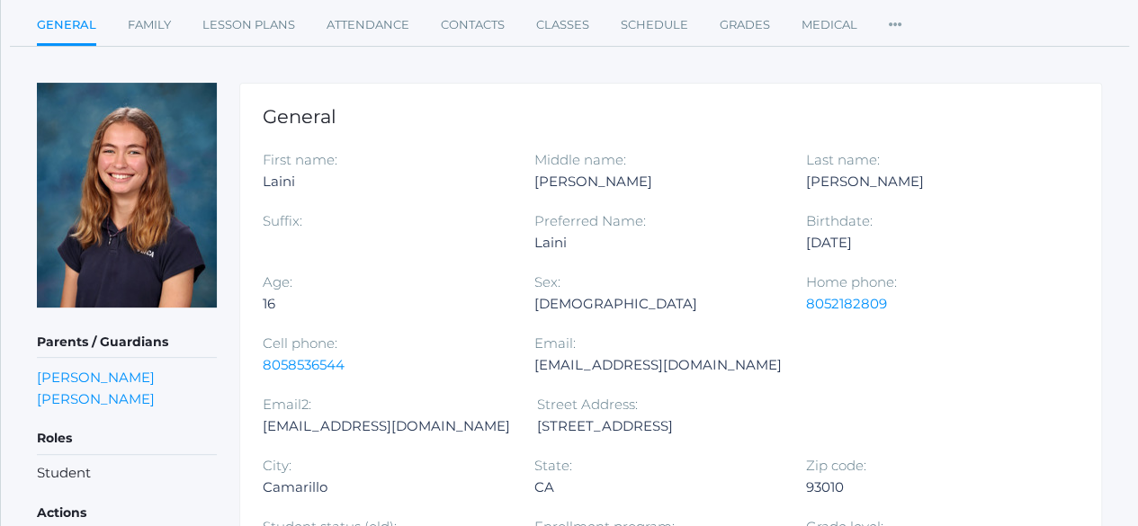
scroll to position [172, 0]
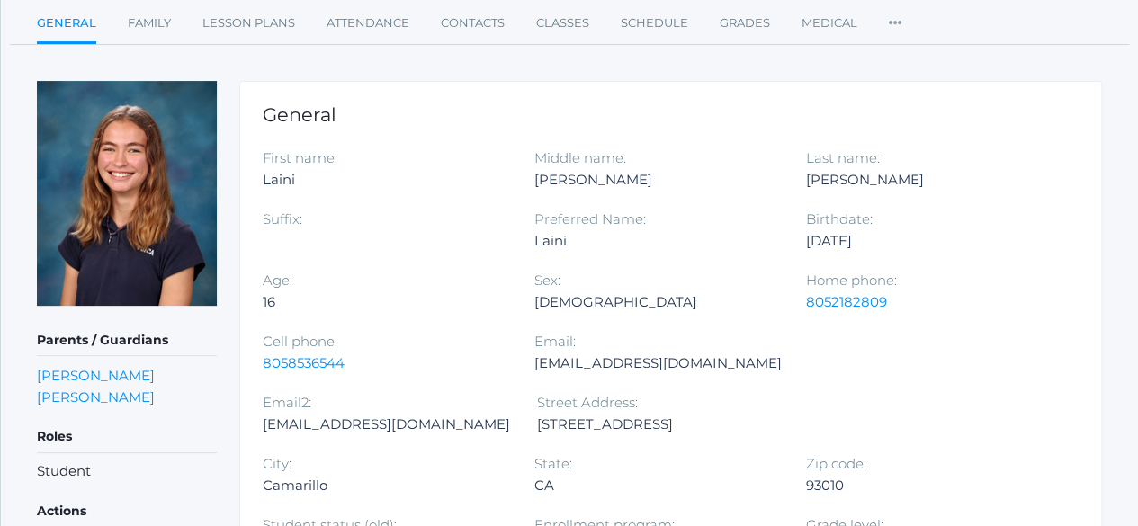
click at [142, 370] on link "Rachel Sutherland" at bounding box center [96, 375] width 118 height 17
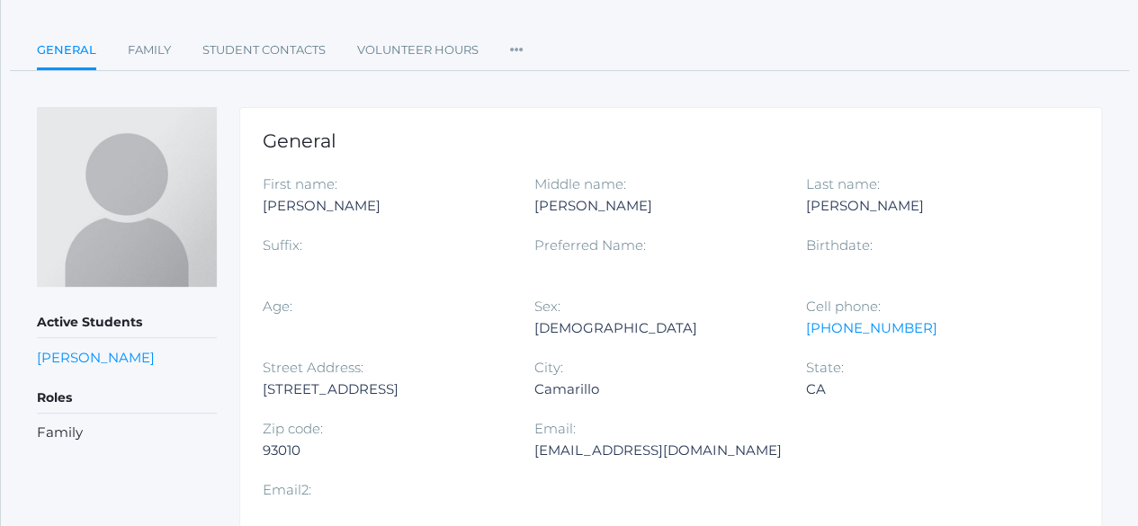
scroll to position [144, 0]
click at [150, 47] on link "Family" at bounding box center [149, 51] width 43 height 36
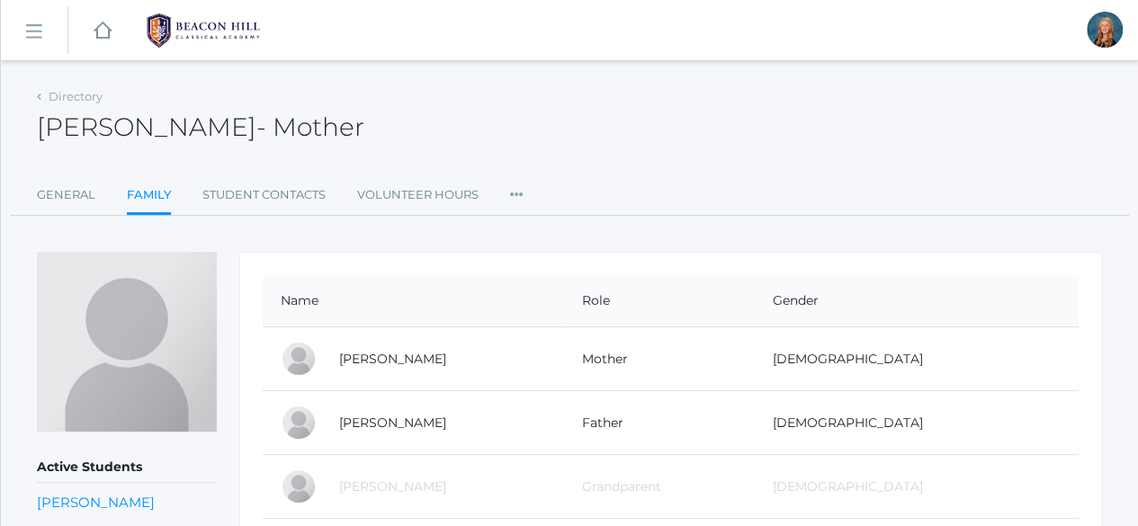
click at [53, 193] on link "General" at bounding box center [66, 195] width 58 height 36
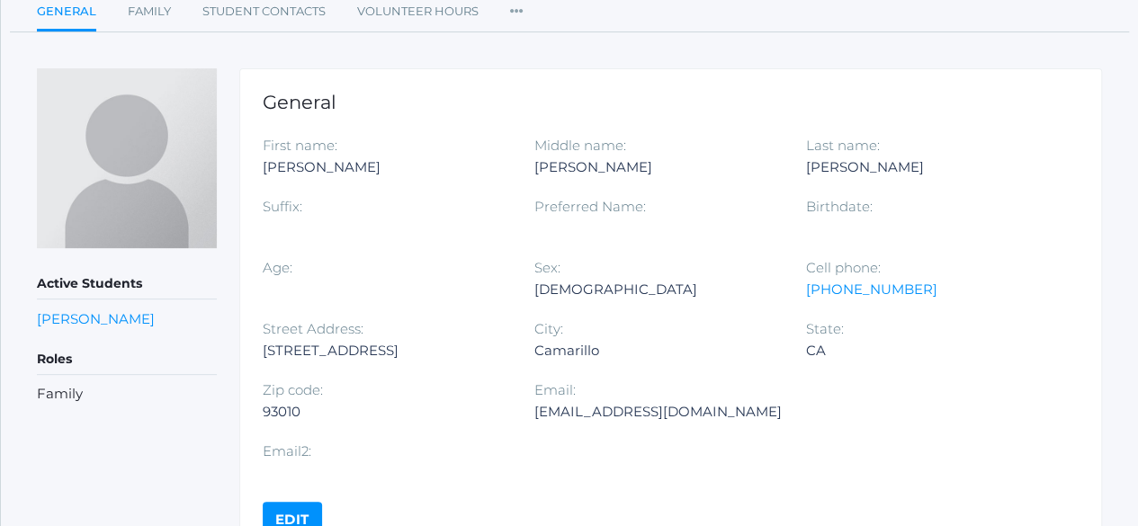
scroll to position [186, 0]
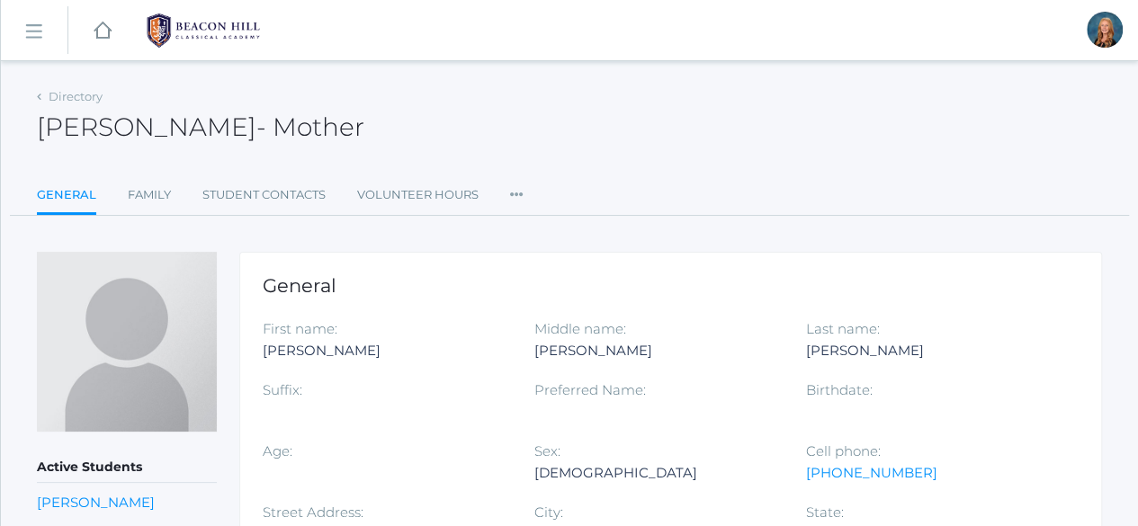
scroll to position [144, 0]
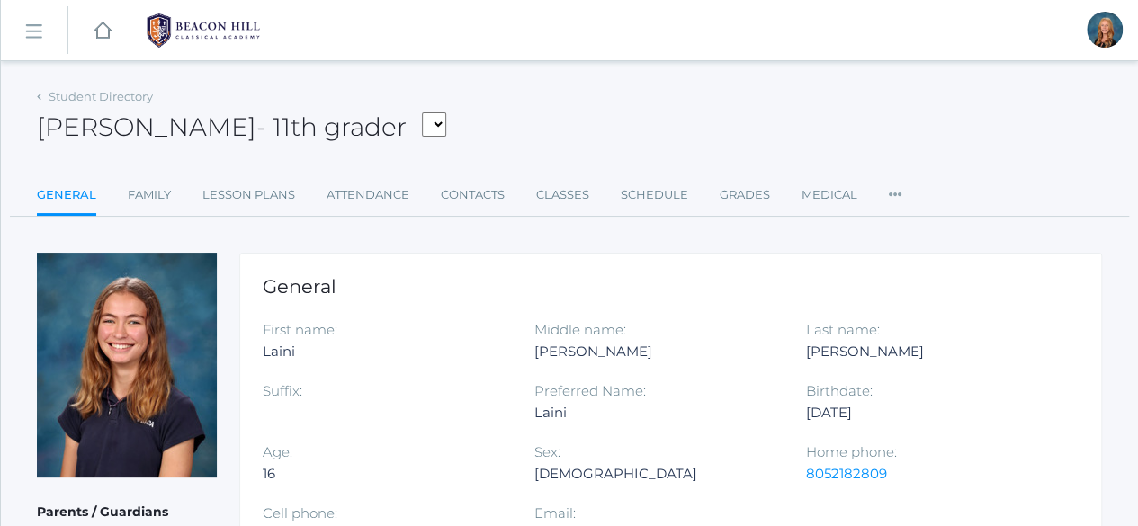
click at [22, 35] on link "icons/ui/navigation/hamburger Created with Sketch." at bounding box center [34, 30] width 67 height 49
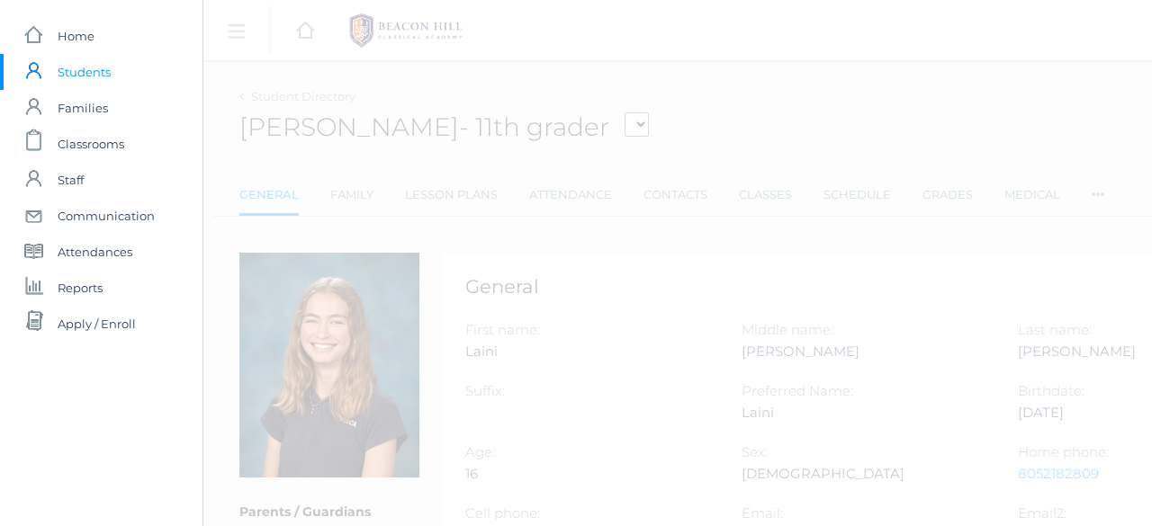
click at [116, 215] on span "Communication" at bounding box center [106, 216] width 97 height 36
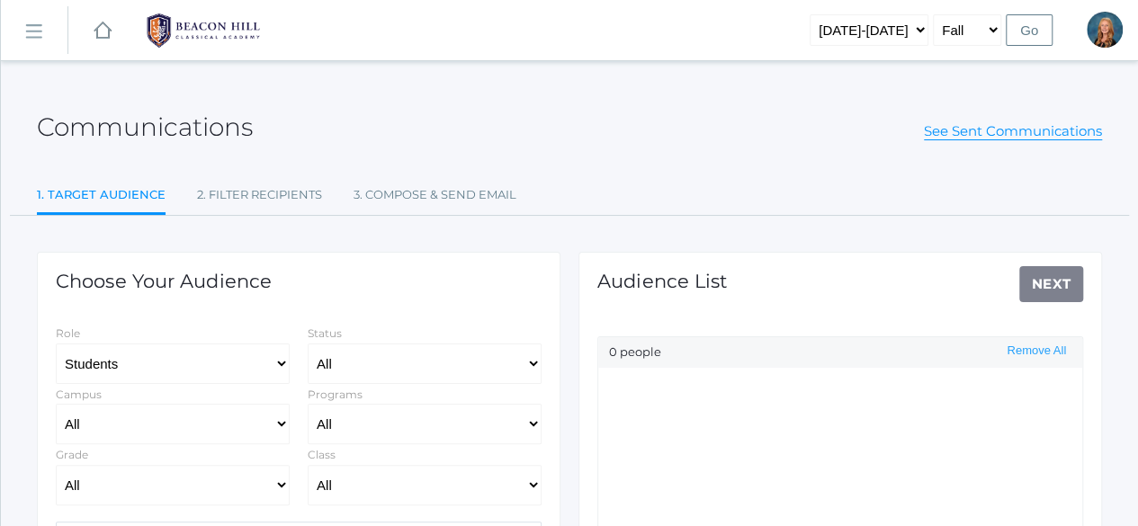
select select "Enrolled"
click at [943, 136] on link "See Sent Communications" at bounding box center [1013, 131] width 178 height 18
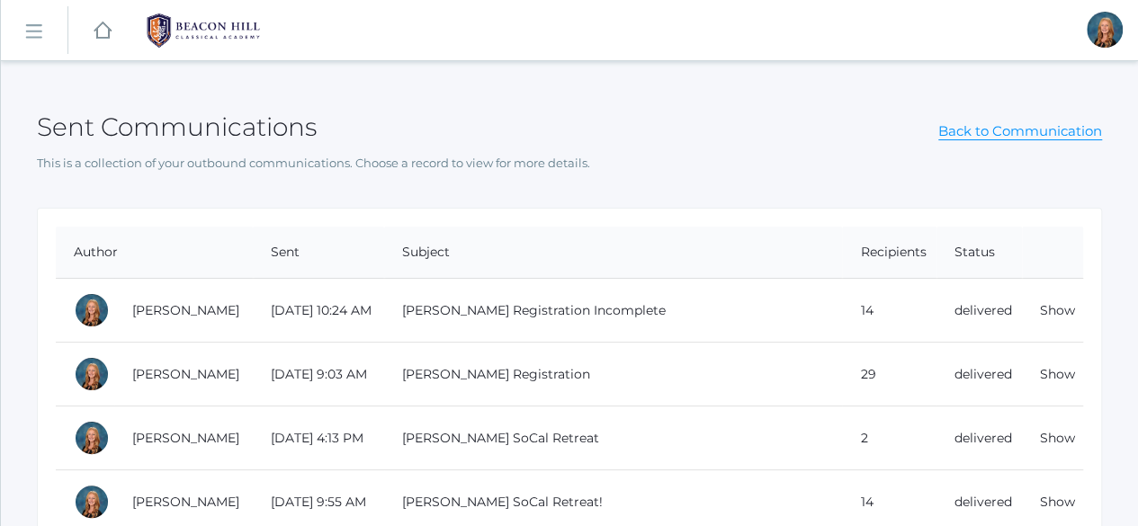
click at [1049, 377] on link "Show" at bounding box center [1057, 374] width 35 height 16
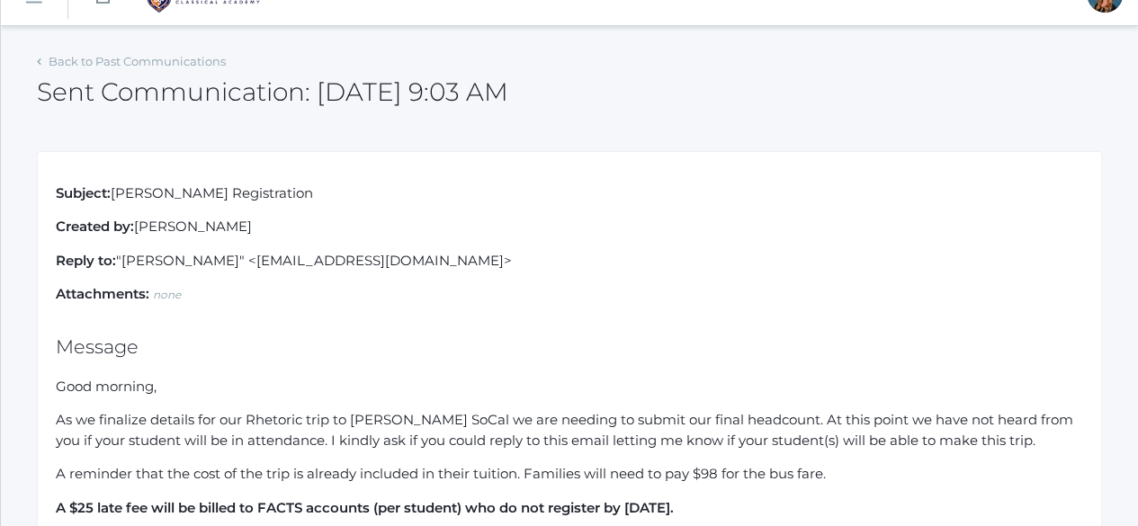
scroll to position [34, 0]
click at [73, 66] on link "Back to Past Communications" at bounding box center [137, 62] width 177 height 14
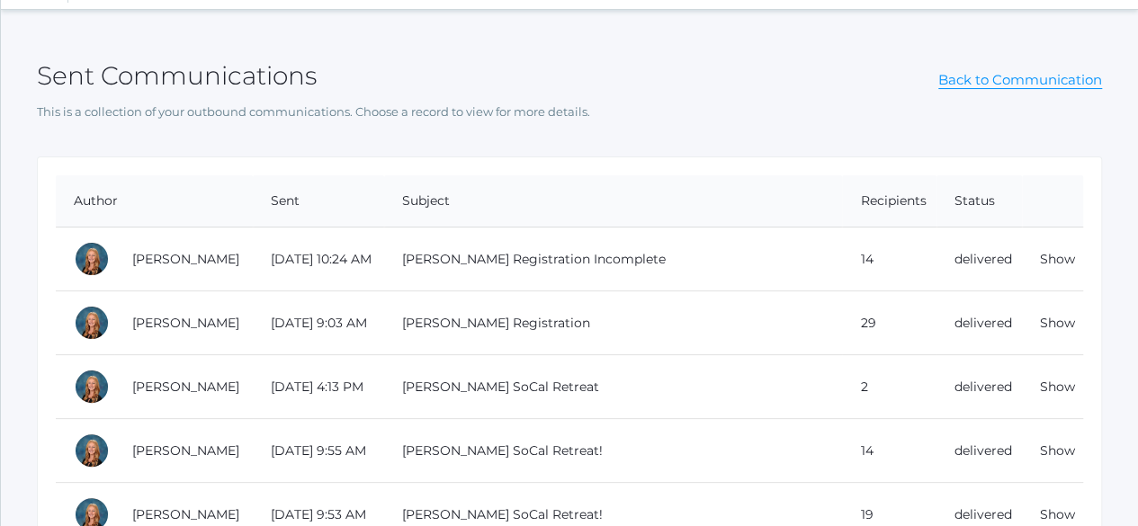
scroll to position [58, 0]
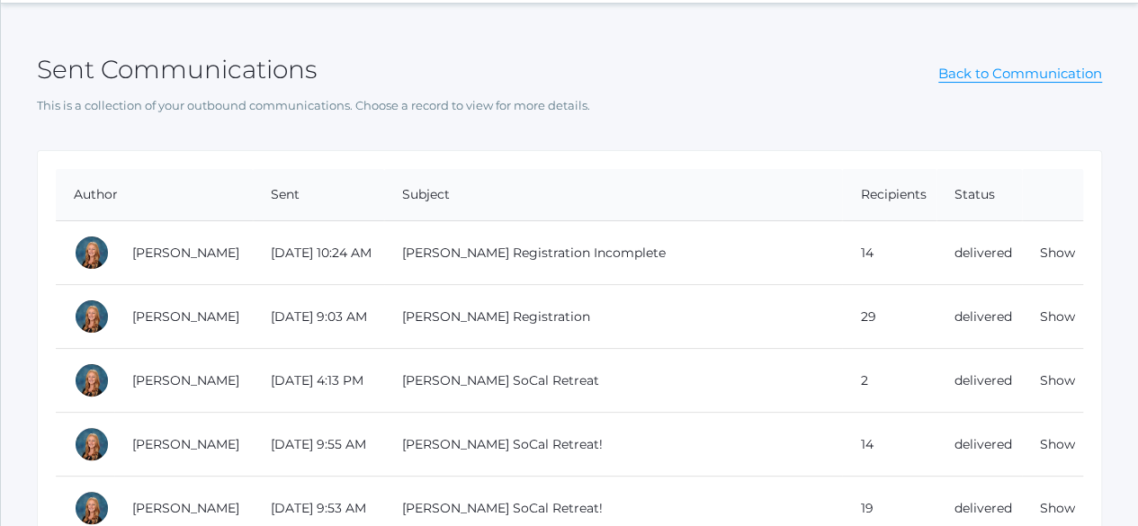
click at [1063, 441] on link "Show" at bounding box center [1057, 444] width 35 height 16
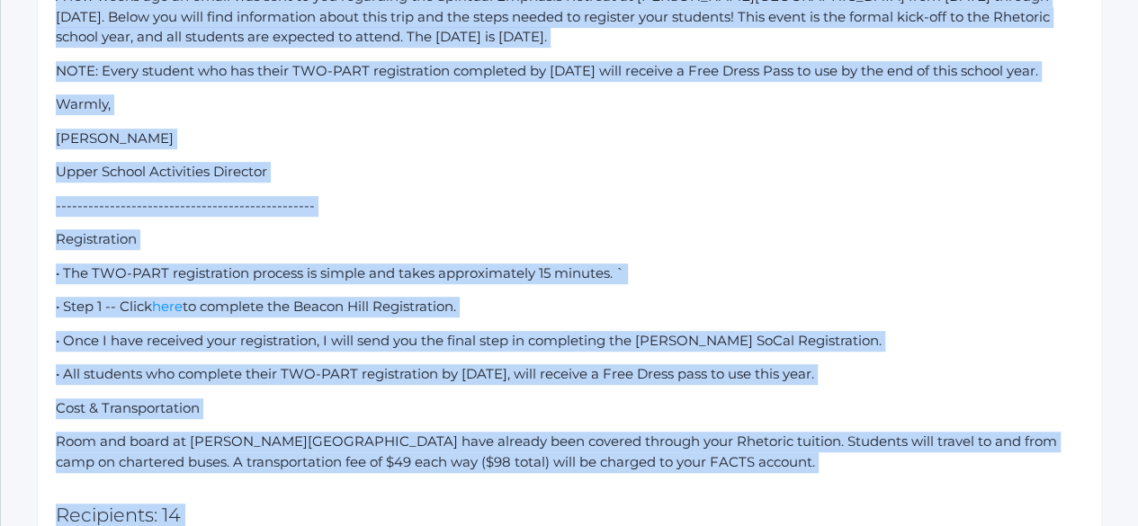
scroll to position [560, 0]
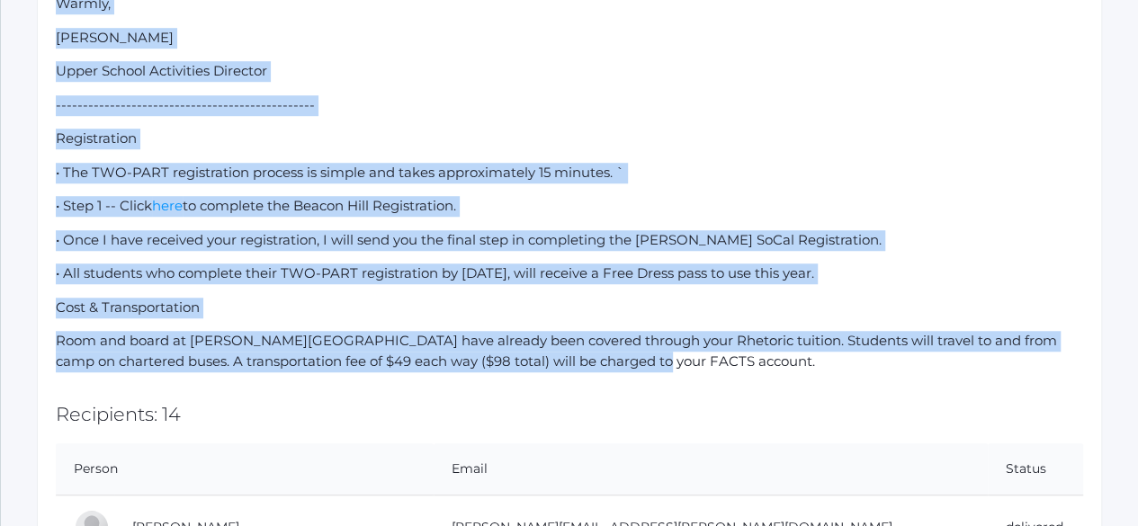
drag, startPoint x: 54, startPoint y: 250, endPoint x: 652, endPoint y: 368, distance: 609.9
click at [652, 368] on div "Subject: Hume SoCal Retreat! Created by: Nicole Canty Reply to: "Nicole Canty" …" at bounding box center [569, 519] width 1065 height 1784
copy div "Hi Rhetoric Parents, A few weeks ago an email was sent to you regarding the Spi…"
click at [678, 235] on p "• Once I have received your registration, I will send you the final step in com…" at bounding box center [570, 240] width 1028 height 21
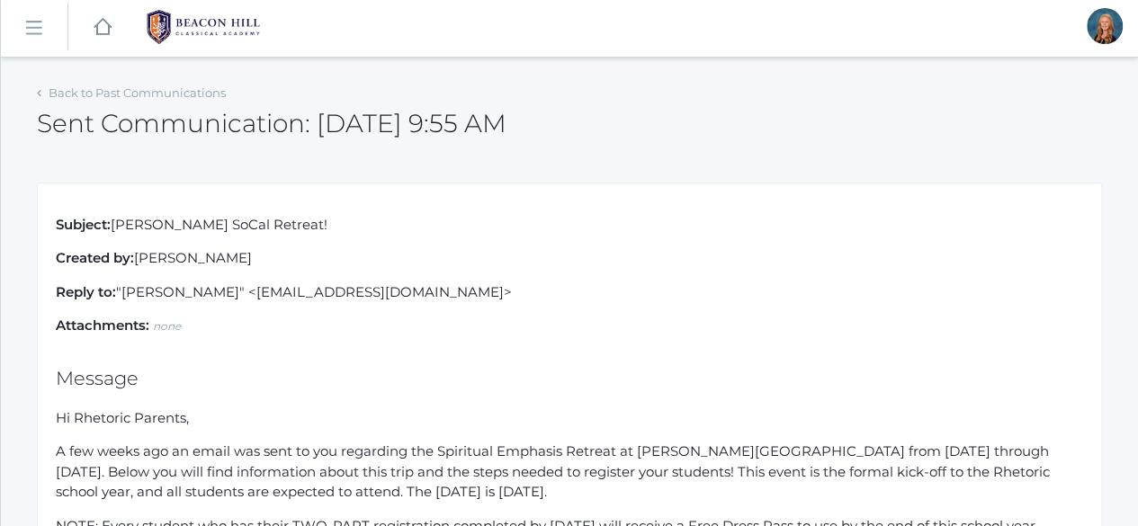
scroll to position [0, 0]
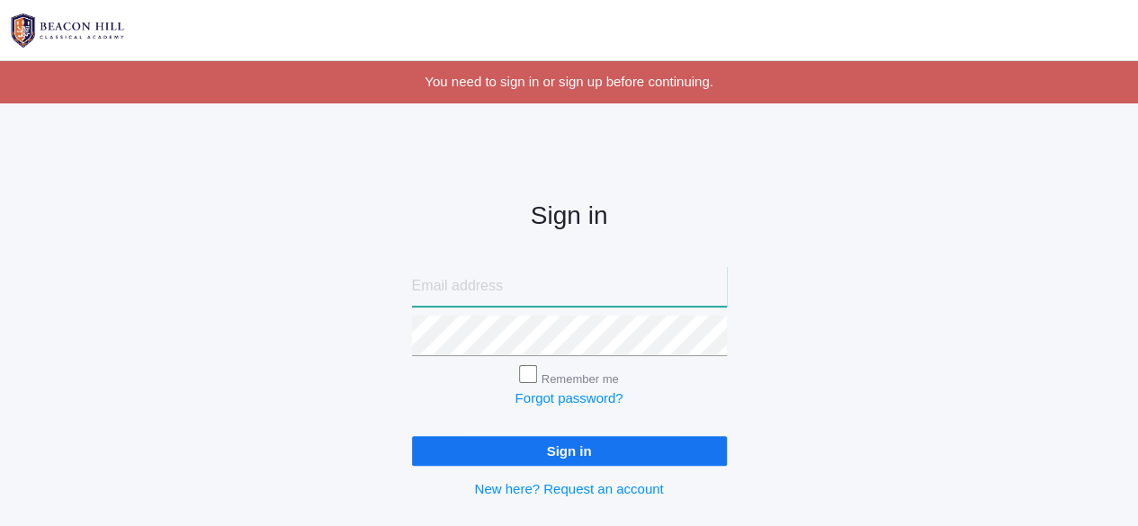
type input "[EMAIL_ADDRESS][DOMAIN_NAME]"
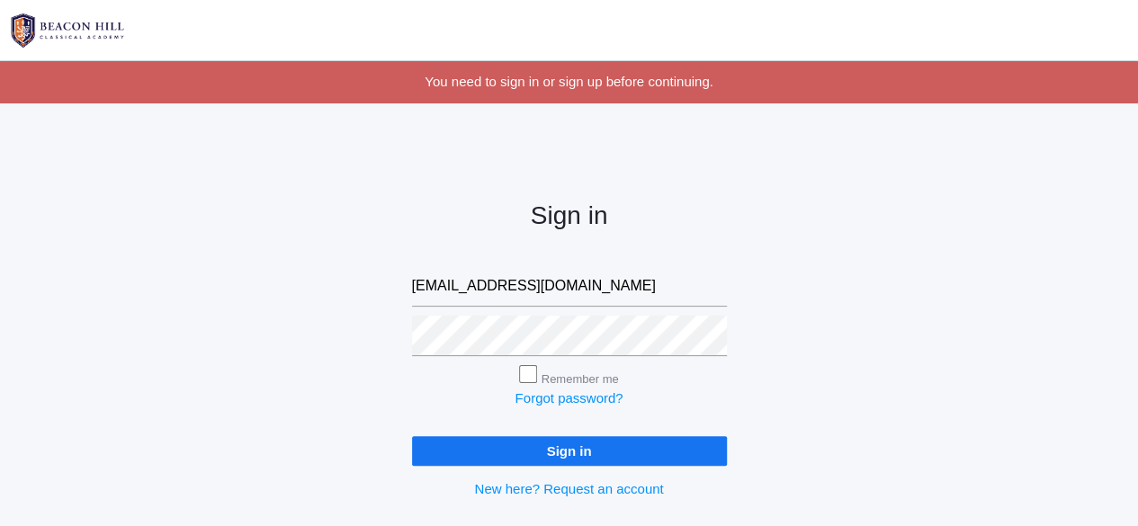
click at [520, 372] on input "Remember me" at bounding box center [528, 374] width 18 height 18
checkbox input "true"
click at [535, 457] on input "Sign in" at bounding box center [569, 451] width 315 height 30
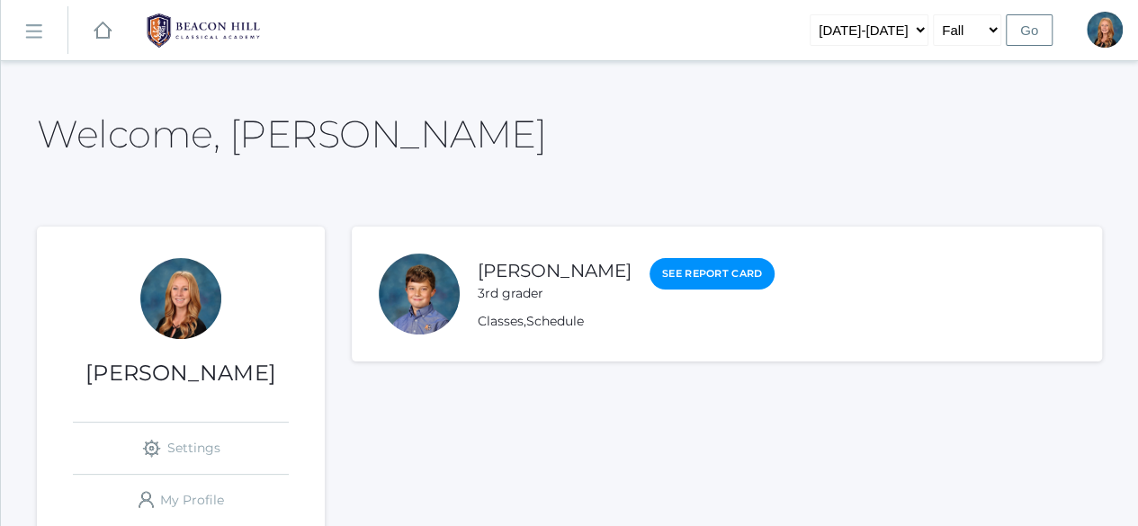
click at [45, 41] on link "icons/ui/navigation/hamburger Created with Sketch." at bounding box center [34, 30] width 67 height 49
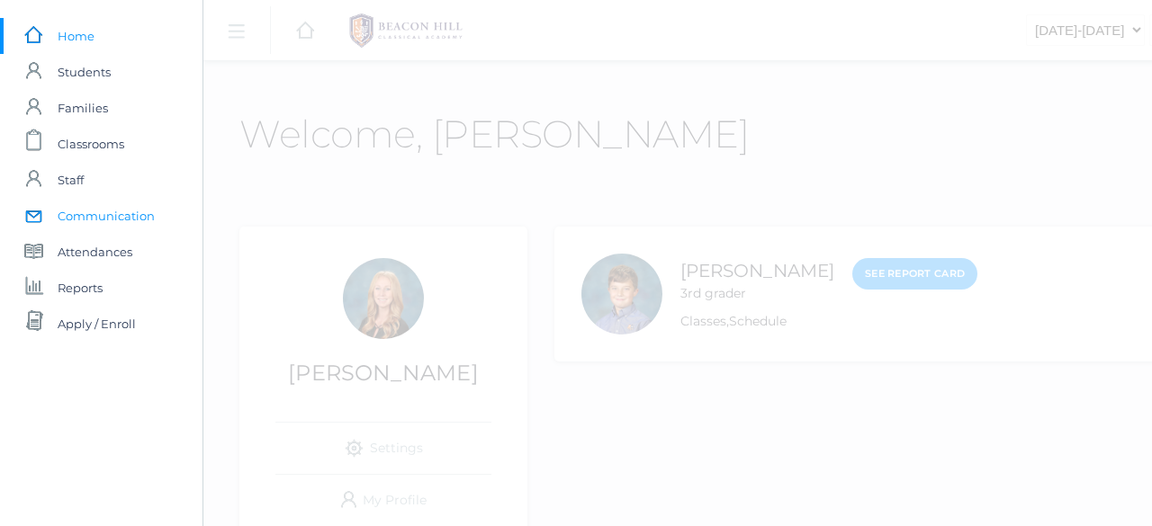
click at [105, 215] on span "Communication" at bounding box center [106, 216] width 97 height 36
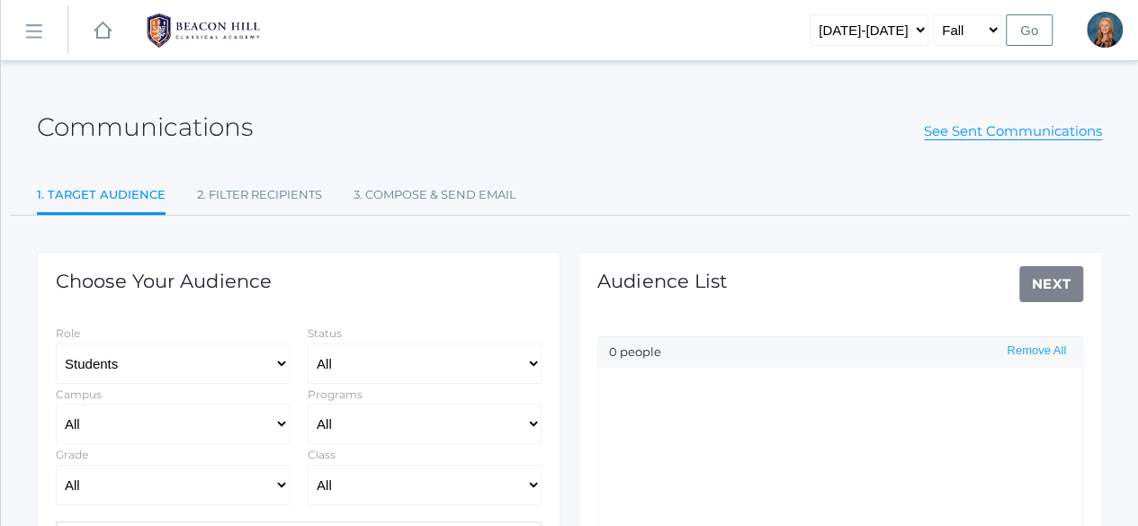
select select "Enrolled"
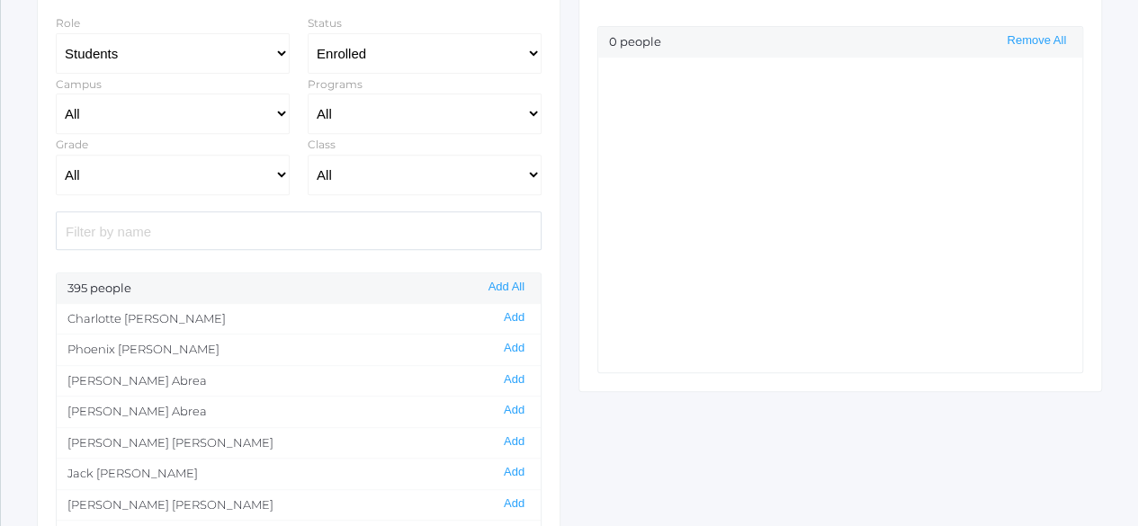
scroll to position [311, 0]
click at [220, 238] on input "search" at bounding box center [299, 230] width 486 height 39
type input "b"
type input "a"
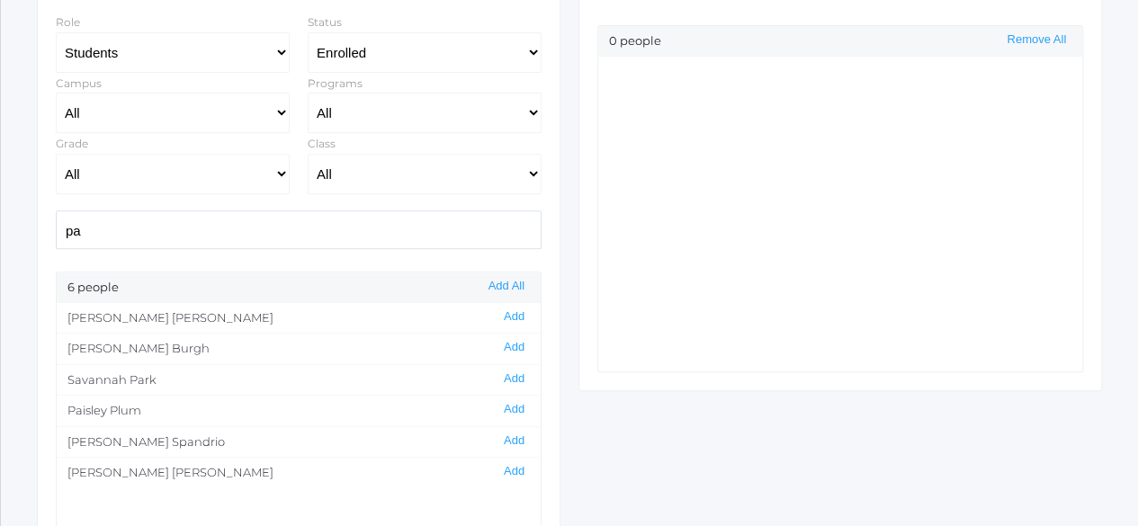
type input "p"
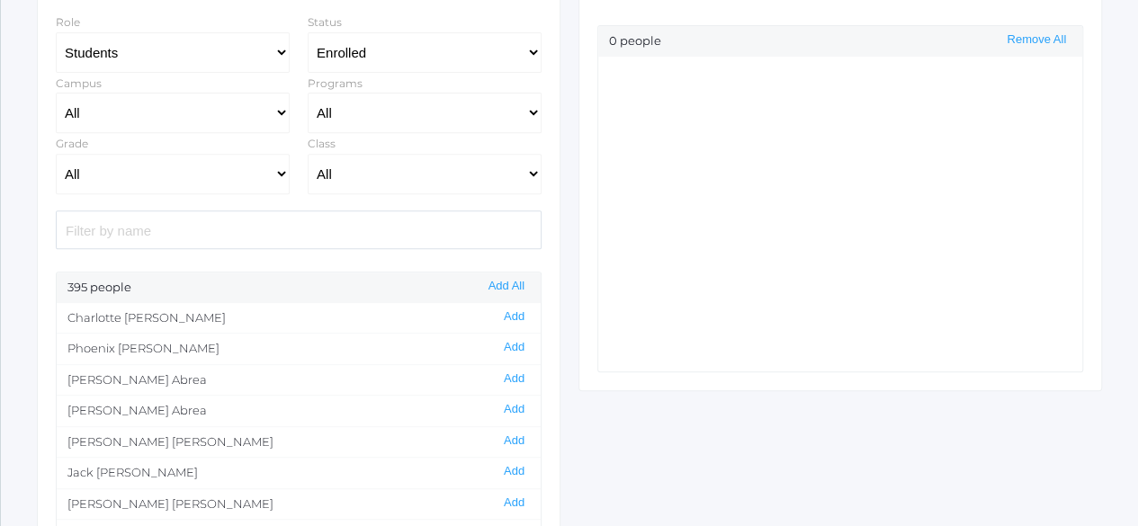
type input "p"
type input "ort"
